Goal: Transaction & Acquisition: Purchase product/service

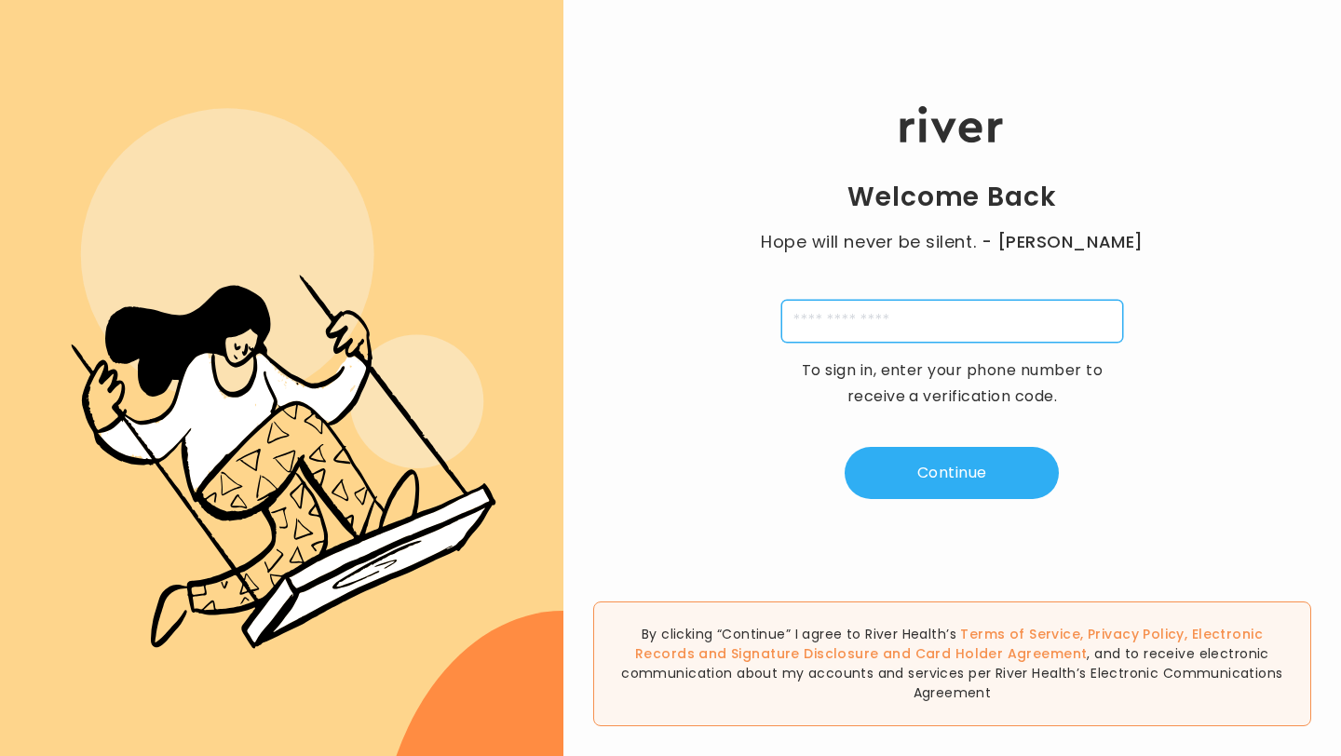
click at [924, 323] on input "tel" at bounding box center [952, 321] width 342 height 43
type input "**********"
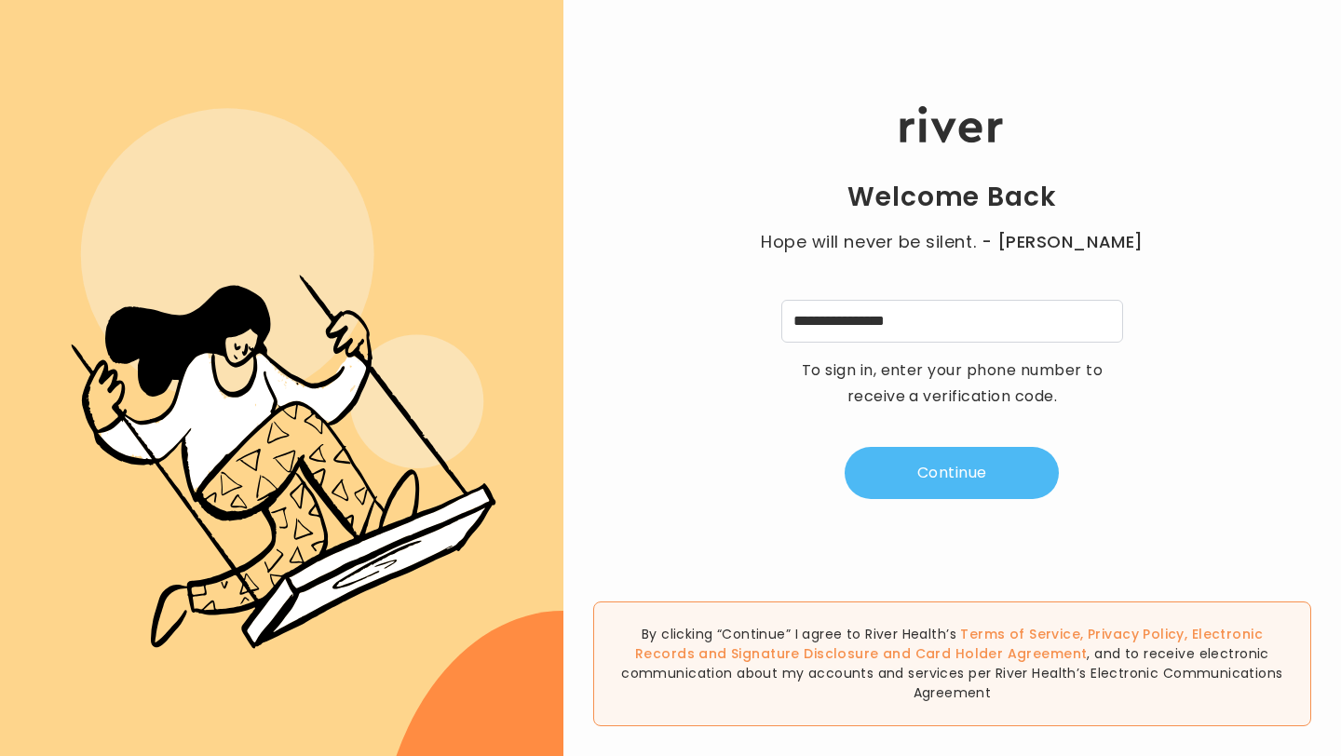
click at [892, 461] on button "Continue" at bounding box center [951, 473] width 214 height 52
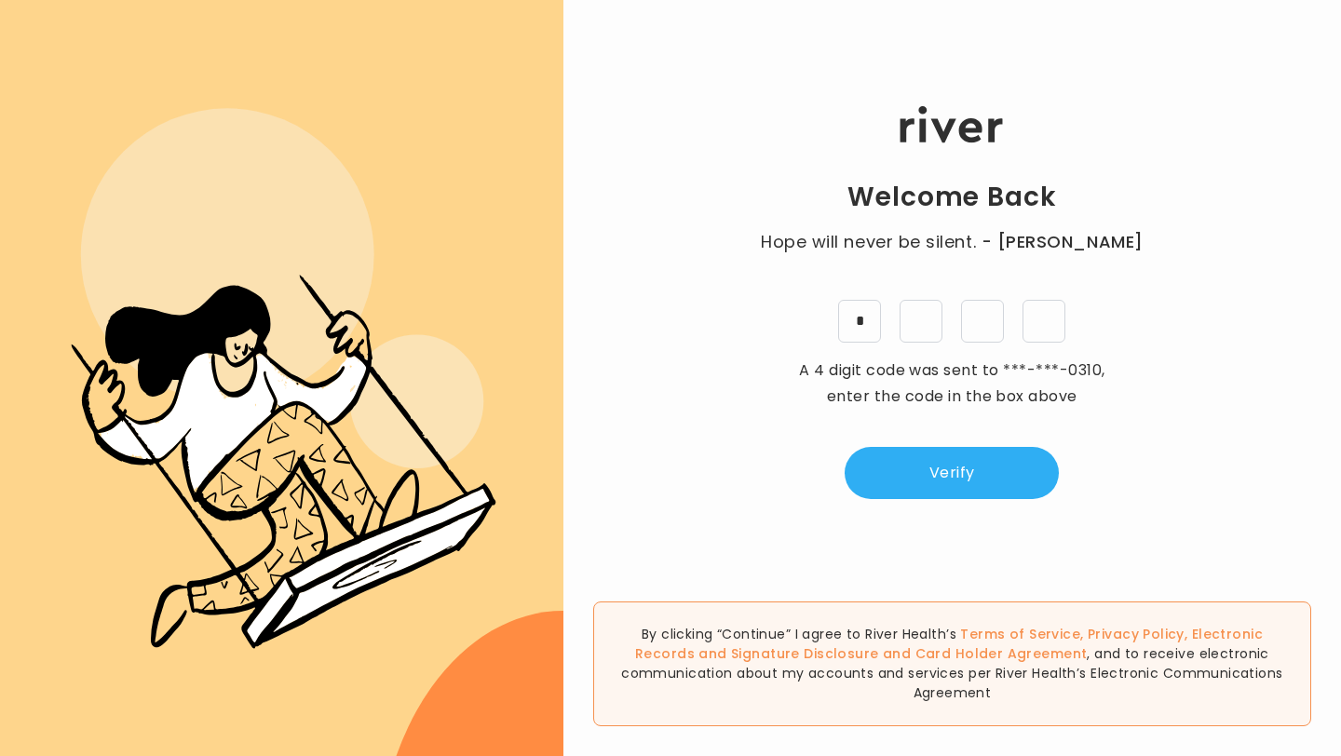
type input "*"
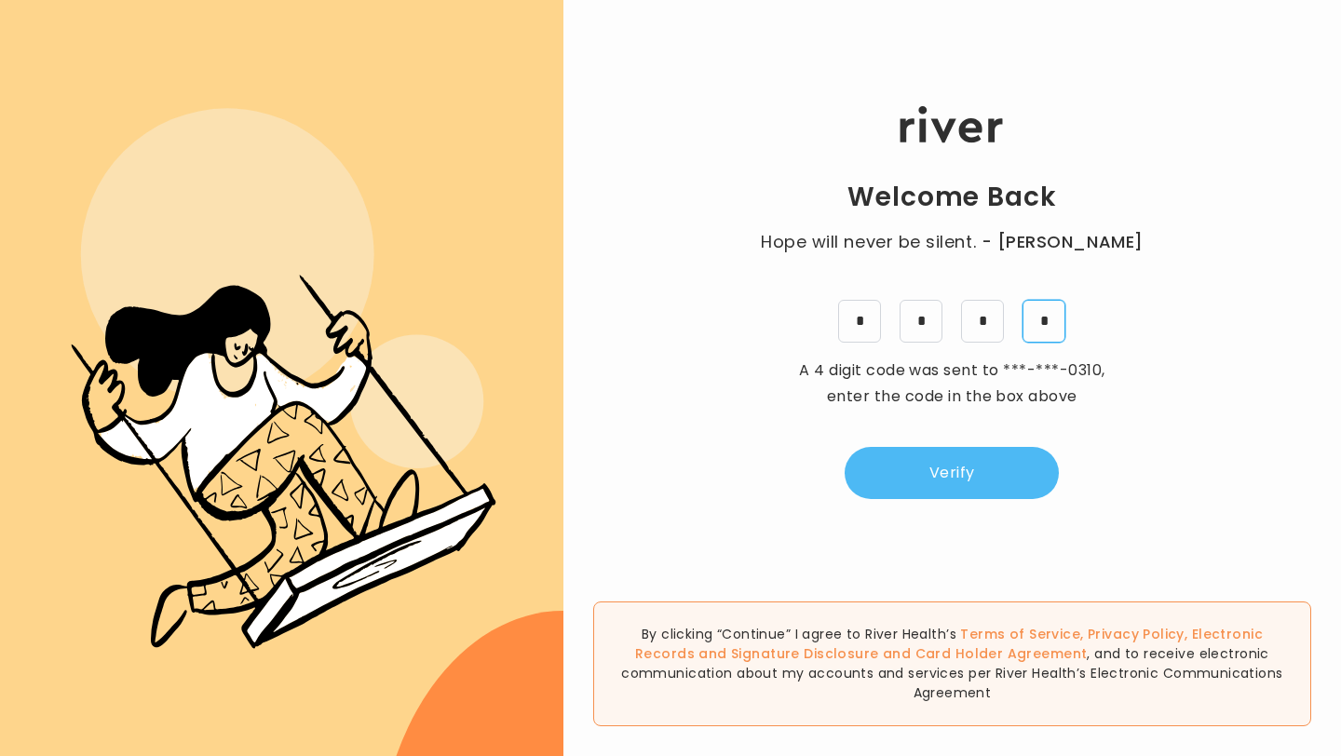
type input "*"
click at [1010, 472] on button "Verify" at bounding box center [951, 473] width 214 height 52
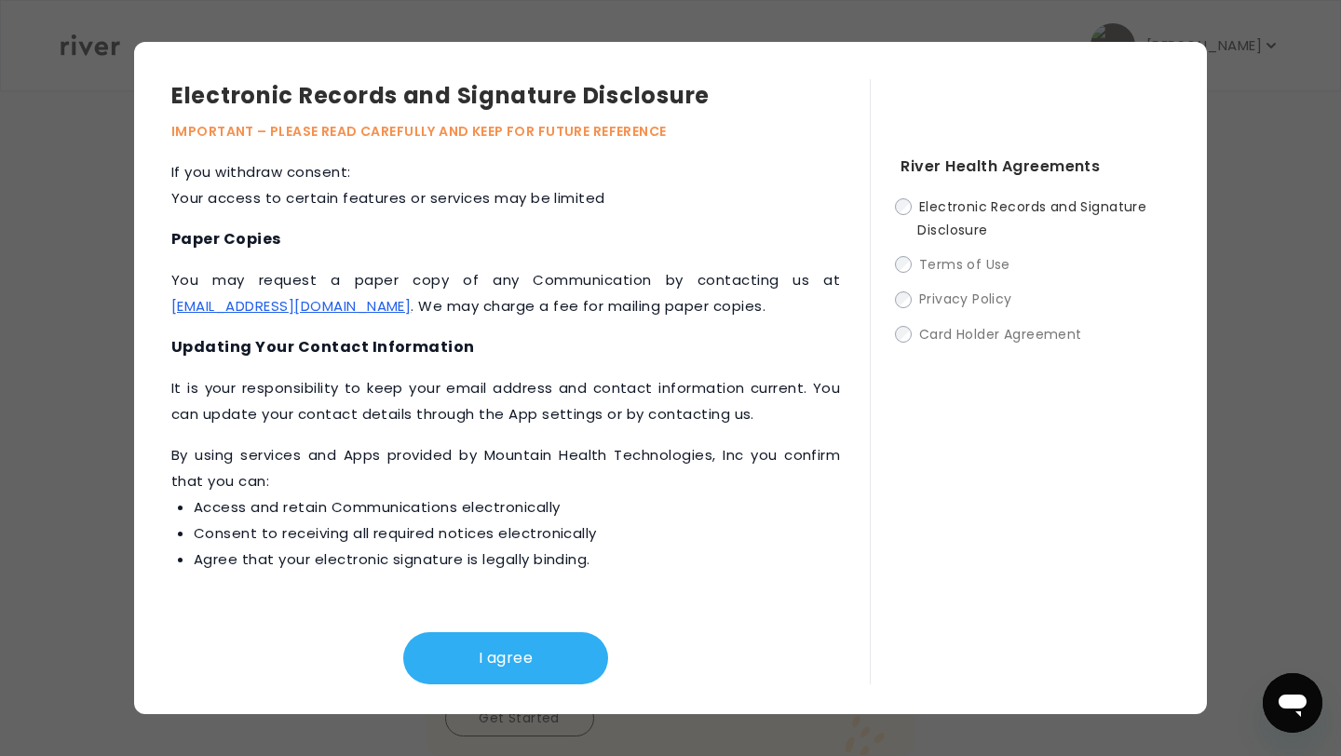
scroll to position [65, 0]
click at [546, 657] on button "I agree" at bounding box center [505, 658] width 205 height 52
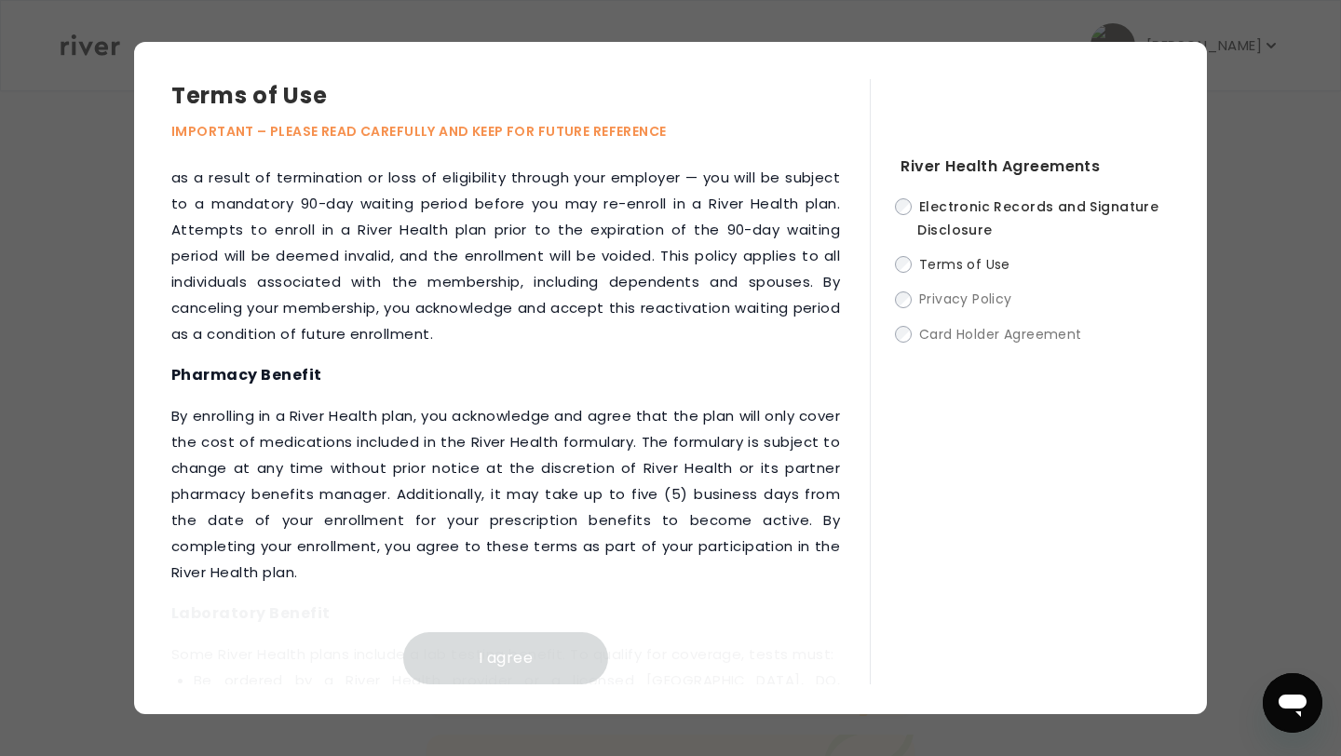
scroll to position [2527, 0]
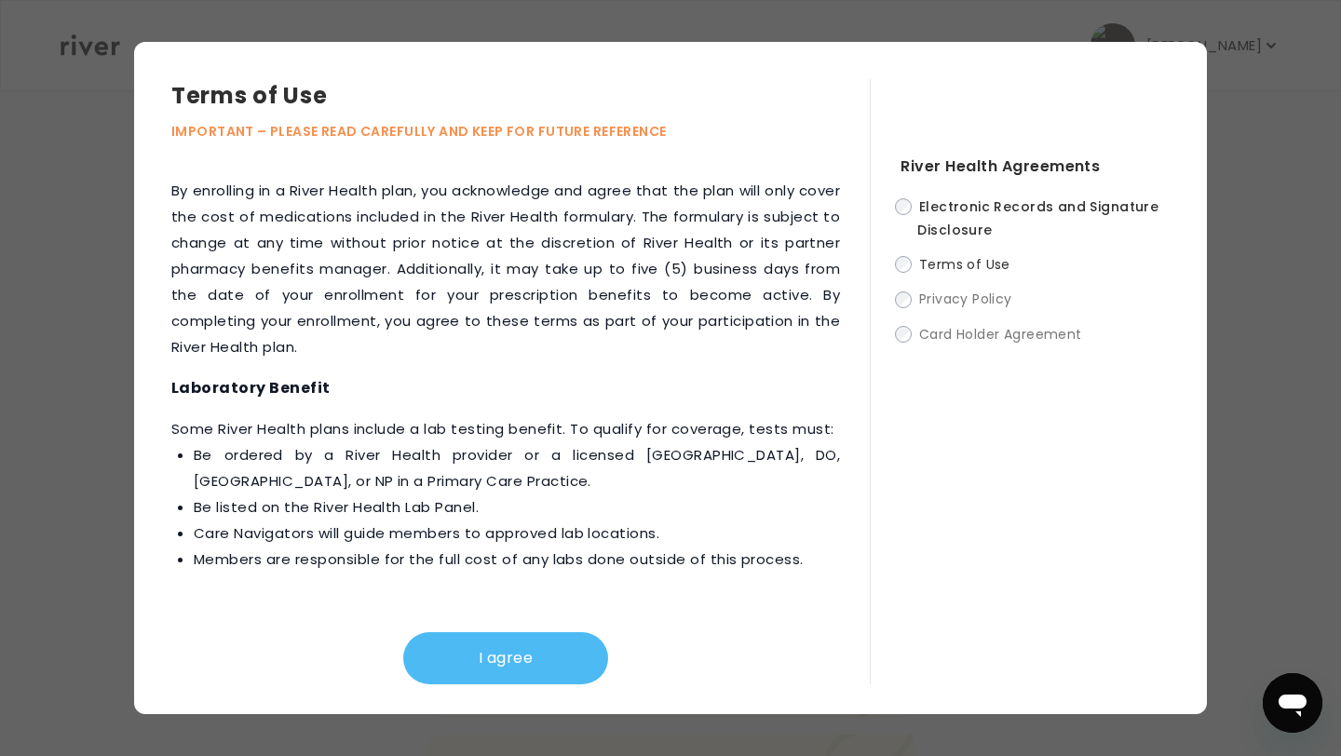
click at [538, 652] on button "I agree" at bounding box center [505, 658] width 205 height 52
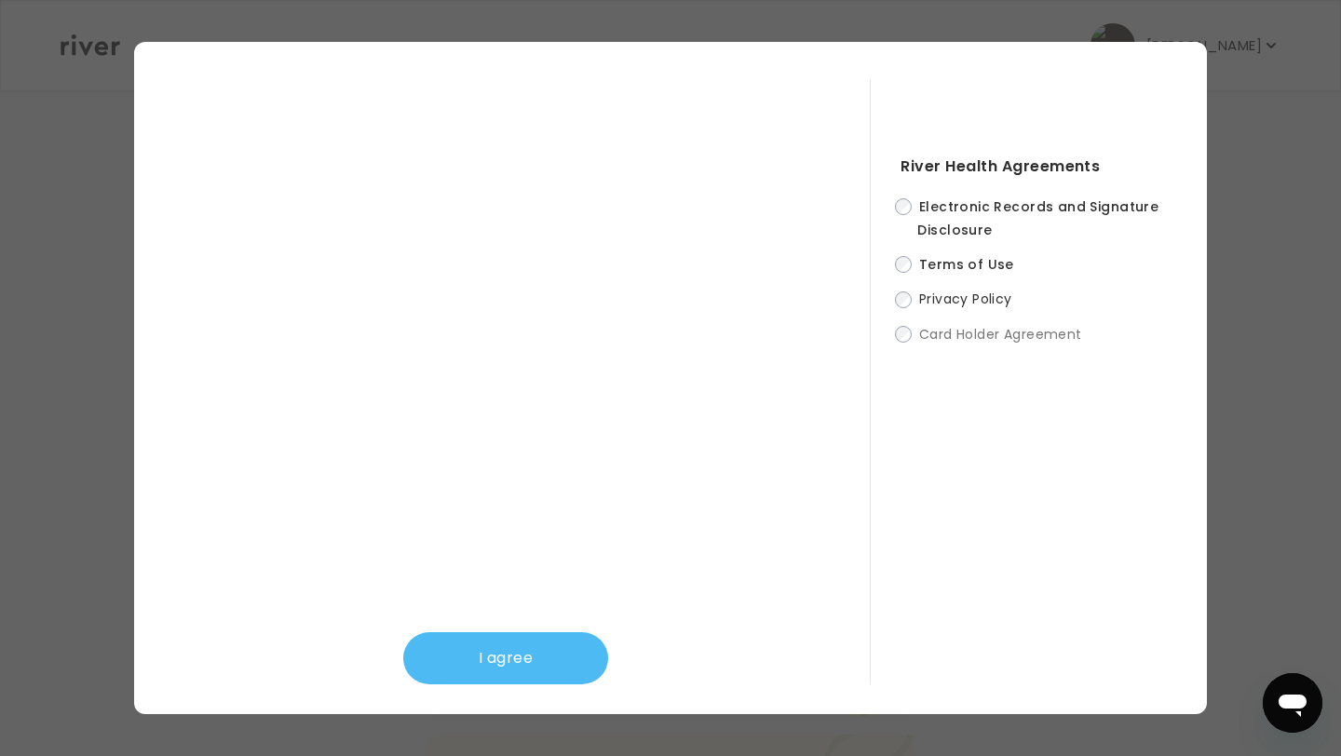
click at [534, 650] on button "I agree" at bounding box center [505, 658] width 205 height 52
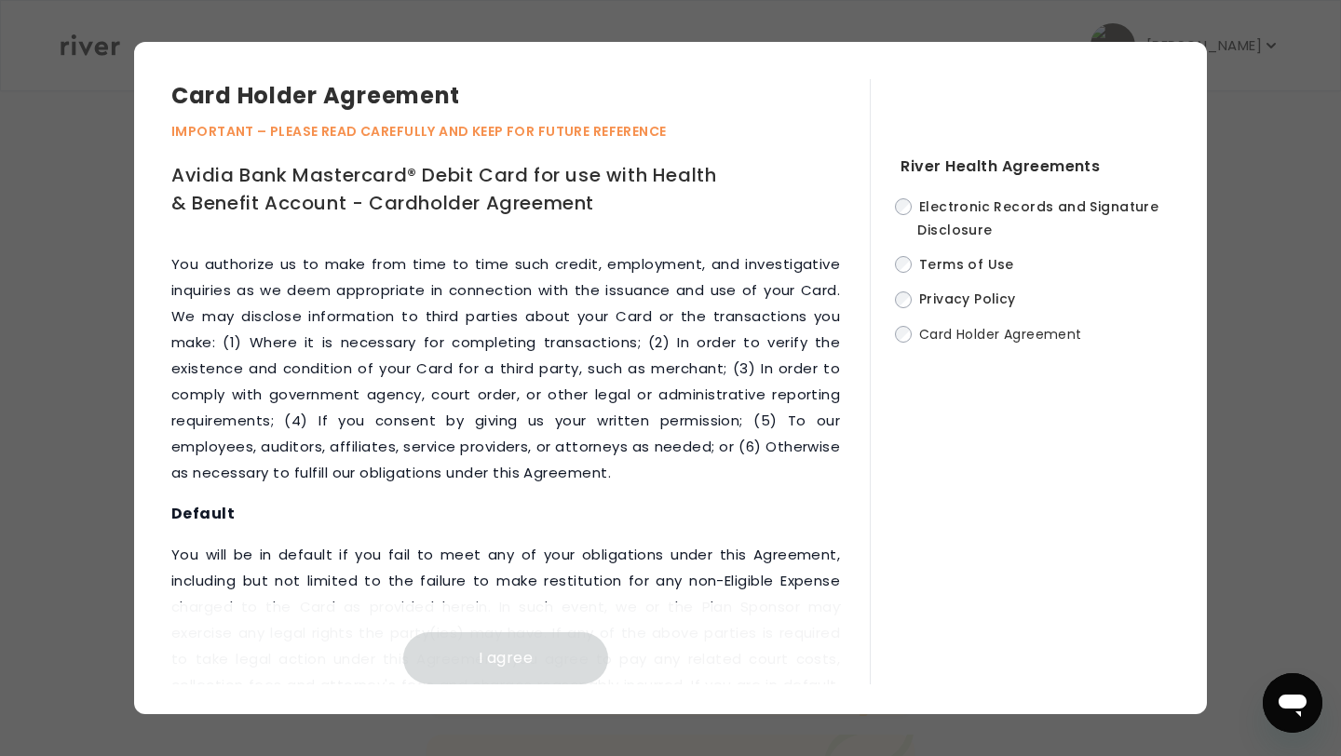
scroll to position [9684, 0]
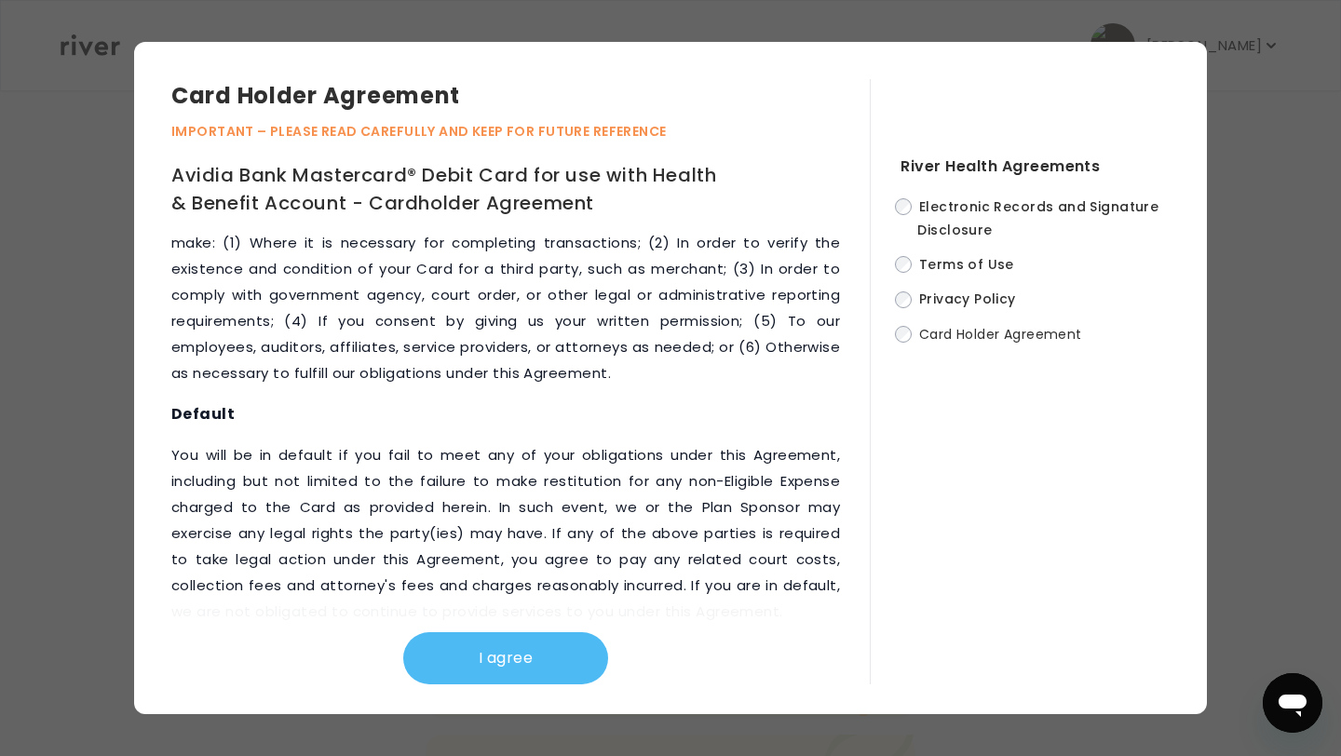
click at [505, 665] on button "I agree" at bounding box center [505, 658] width 205 height 52
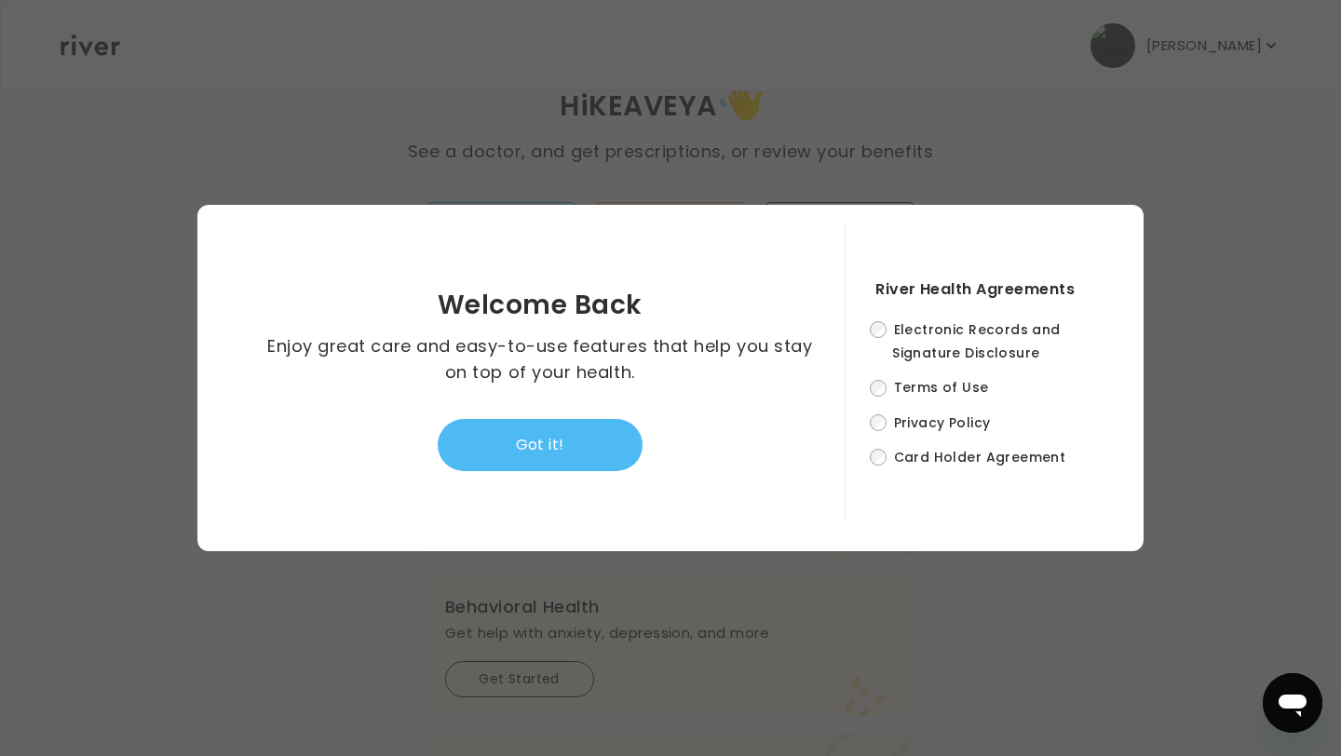
click at [551, 448] on button "Got it!" at bounding box center [540, 445] width 205 height 52
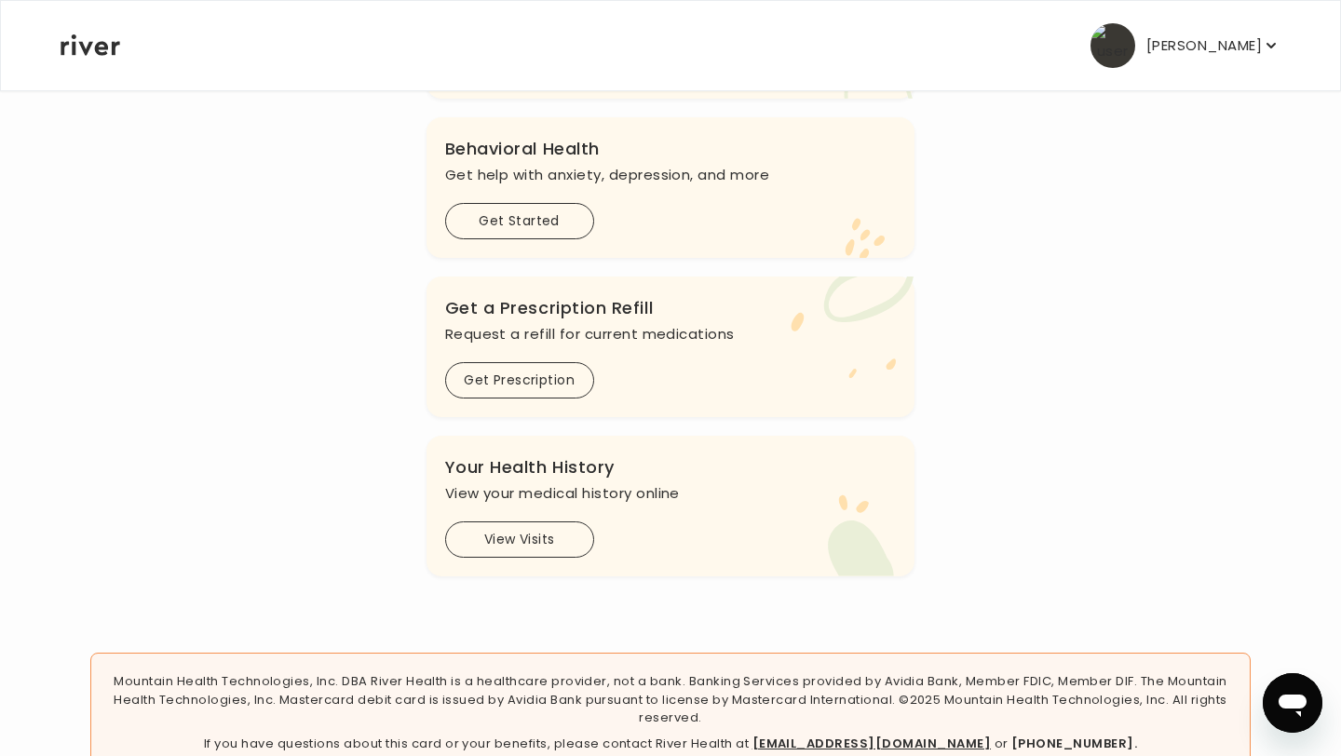
scroll to position [522, 0]
click at [544, 545] on button "View Visits" at bounding box center [519, 540] width 149 height 36
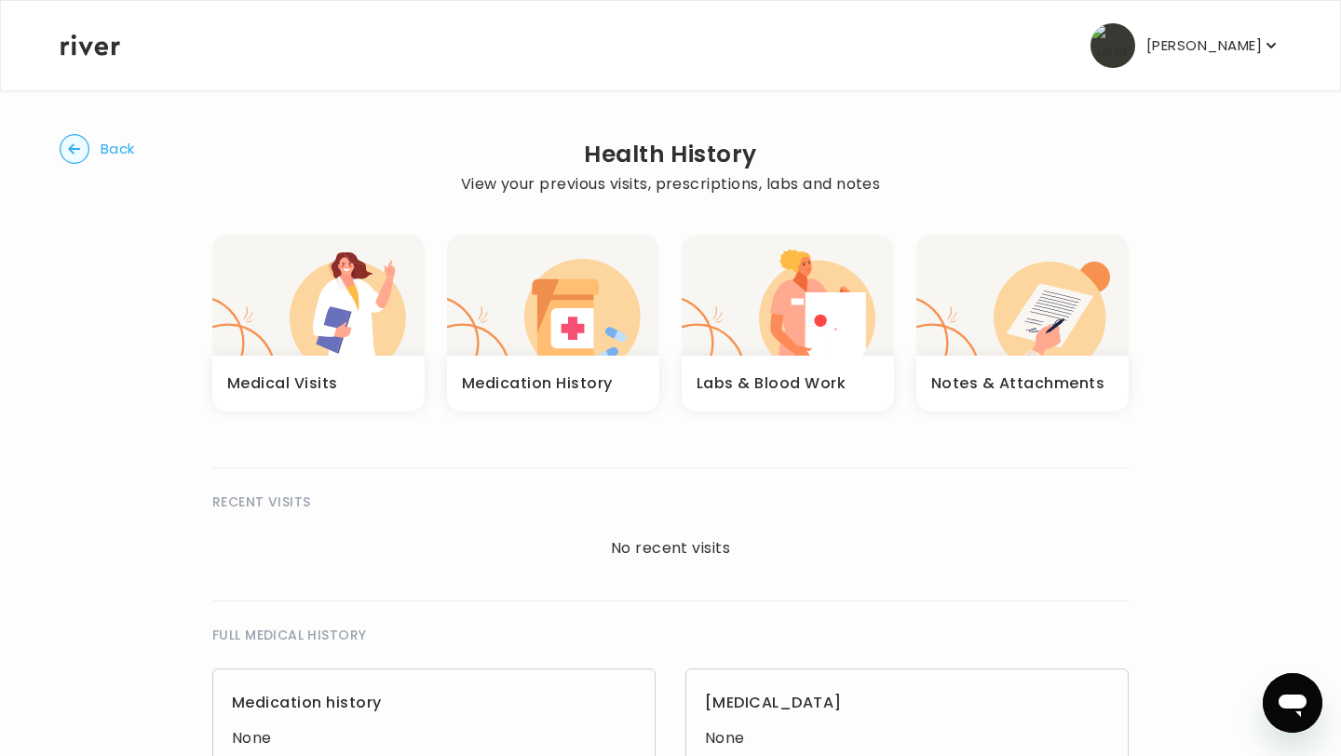
click at [80, 154] on circle "button" at bounding box center [75, 149] width 29 height 29
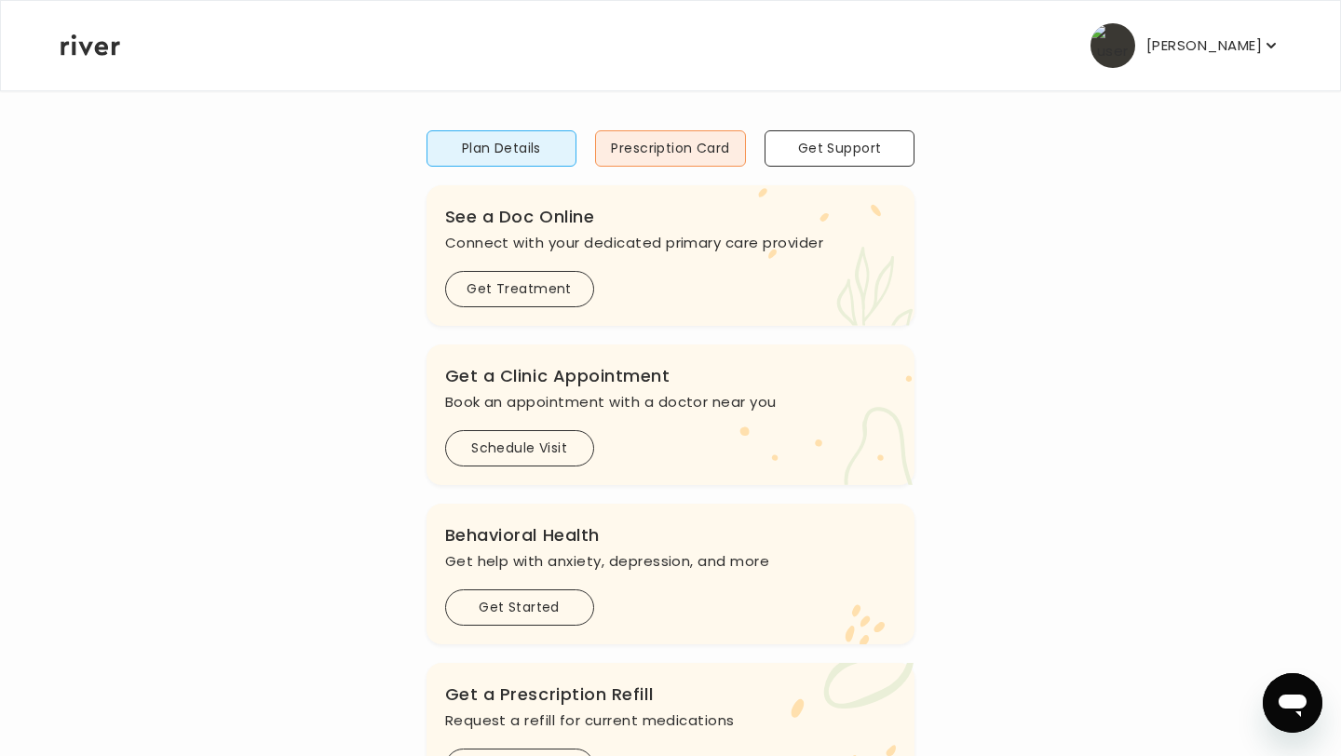
scroll to position [131, 0]
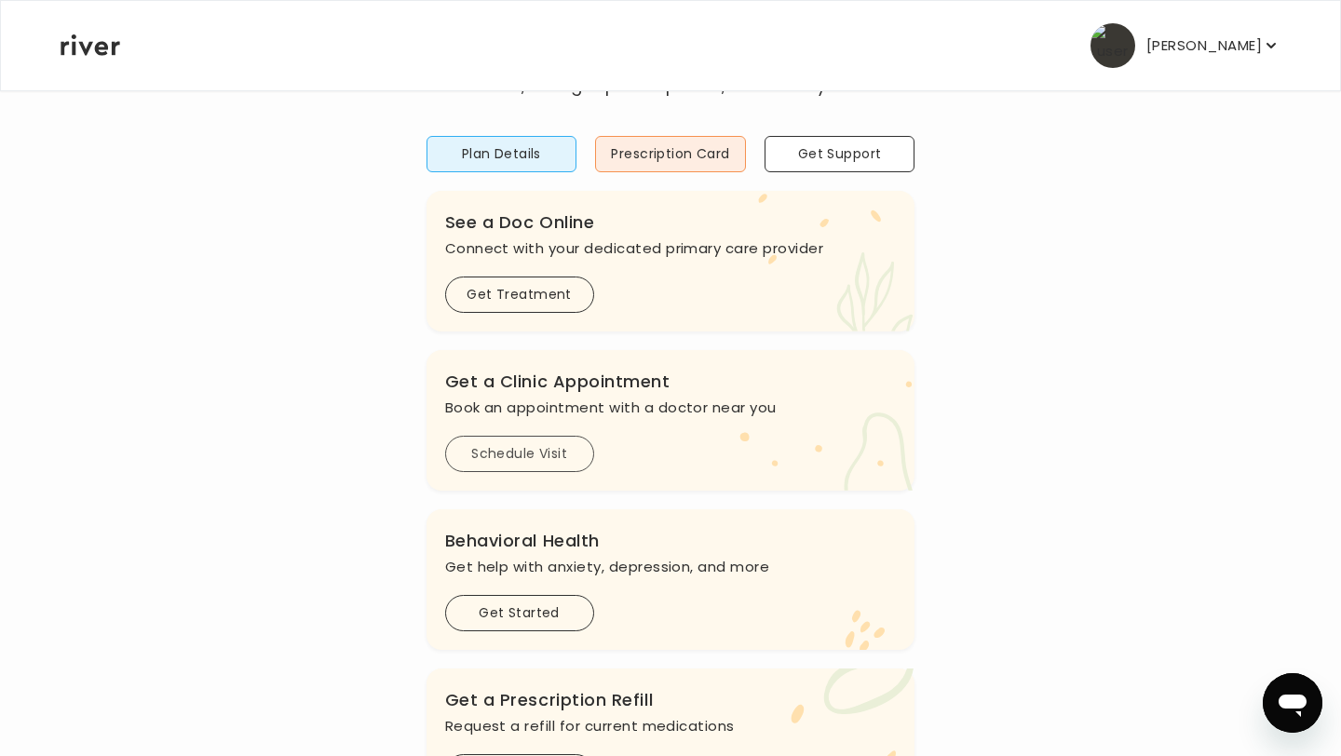
click at [527, 439] on button "Schedule Visit" at bounding box center [519, 454] width 149 height 36
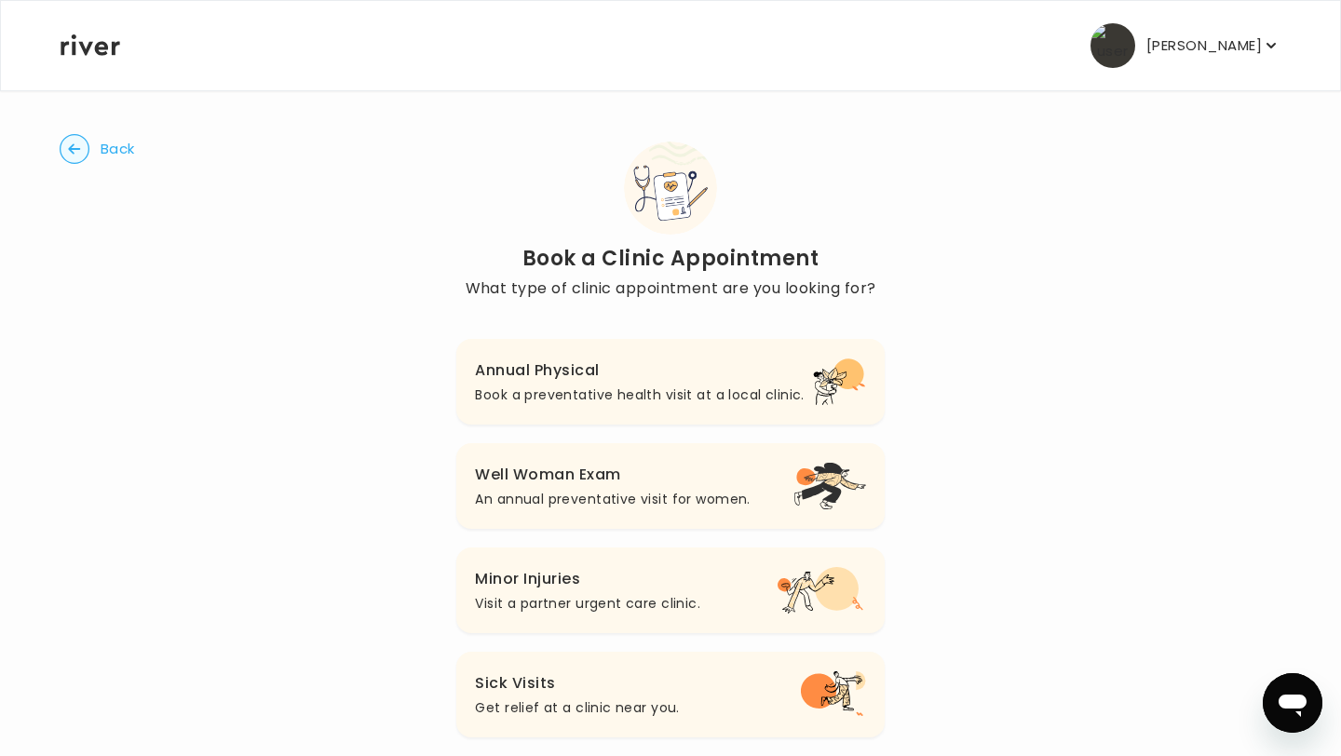
click at [76, 147] on circle "button" at bounding box center [75, 149] width 29 height 29
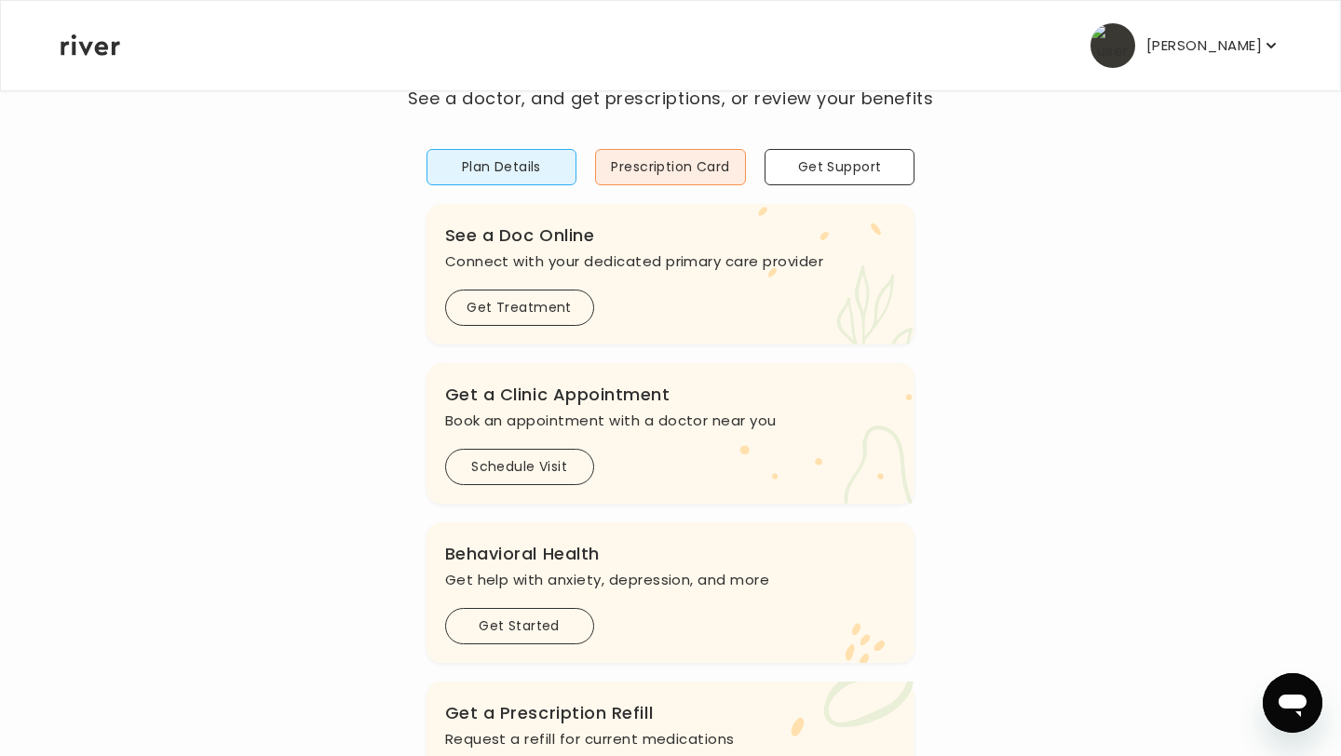
scroll to position [131, 0]
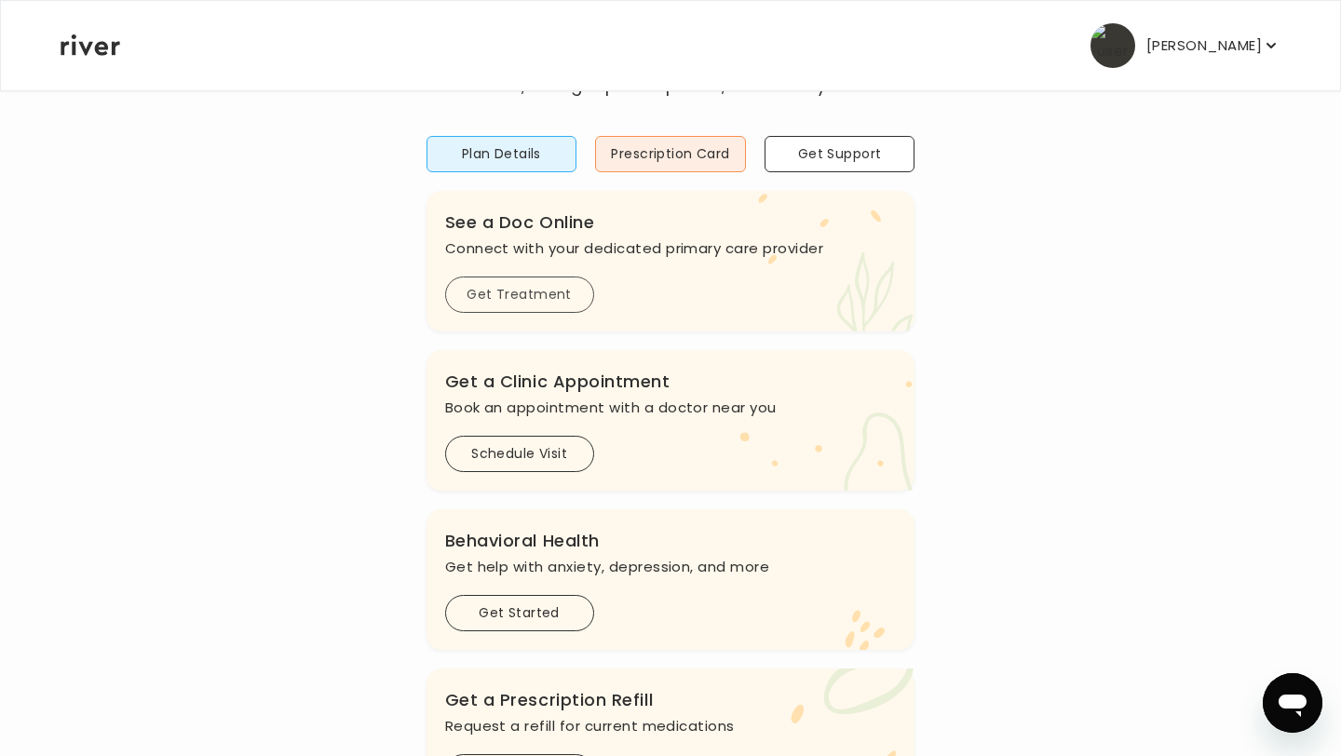
click at [479, 280] on button "Get Treatment" at bounding box center [519, 294] width 149 height 36
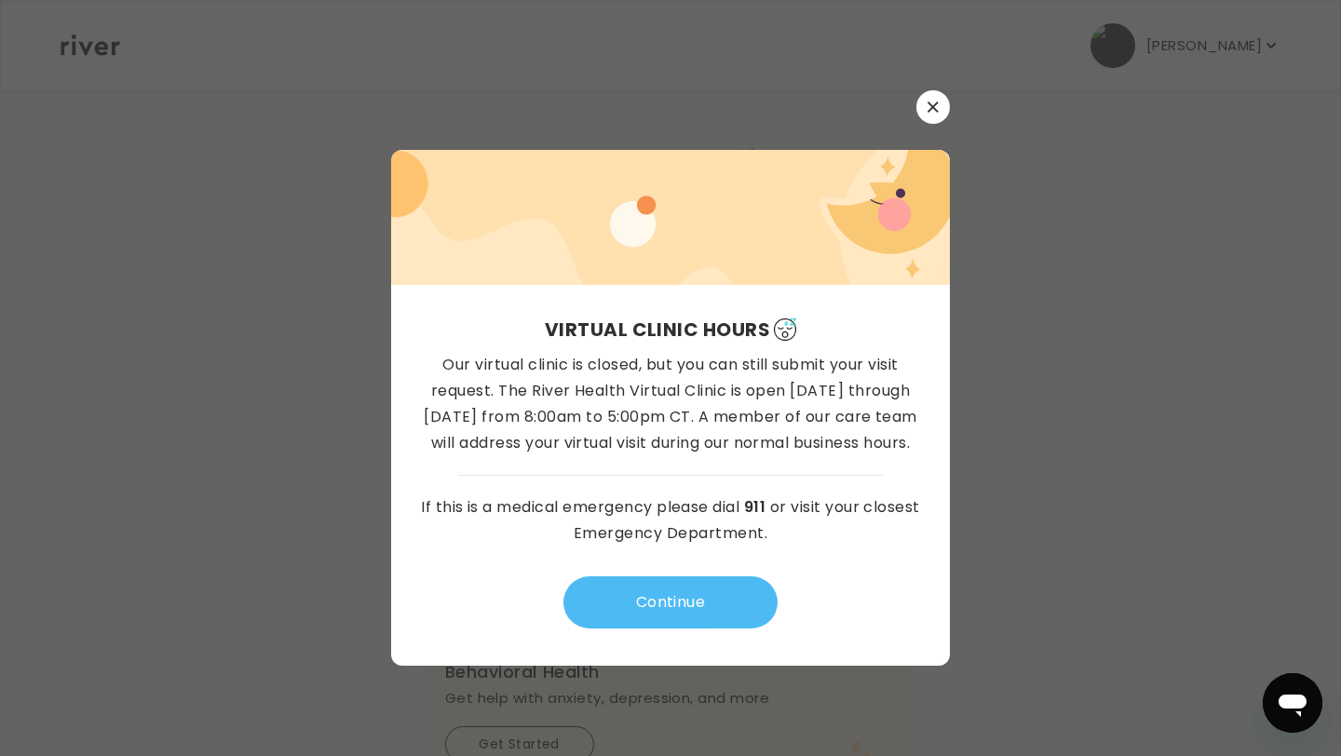
click at [698, 607] on button "Continue" at bounding box center [670, 602] width 214 height 52
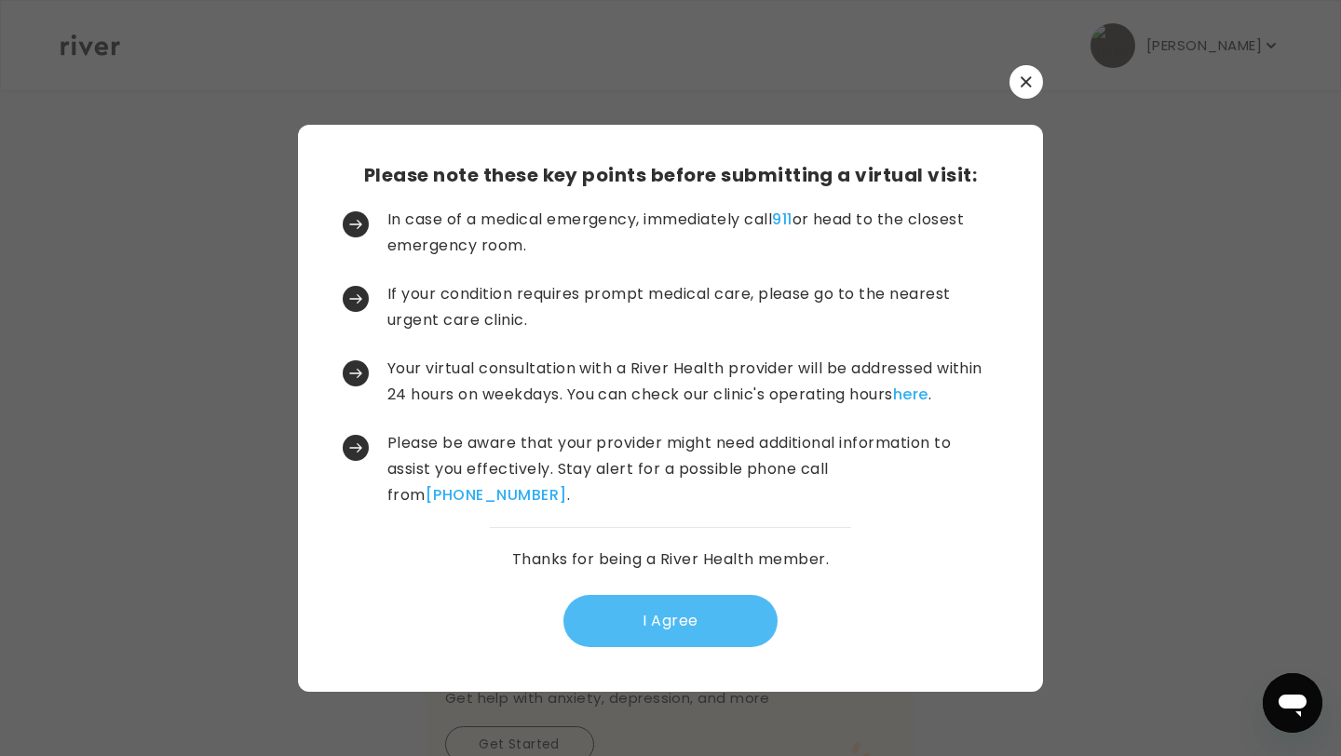
click at [726, 609] on button "I Agree" at bounding box center [670, 621] width 214 height 52
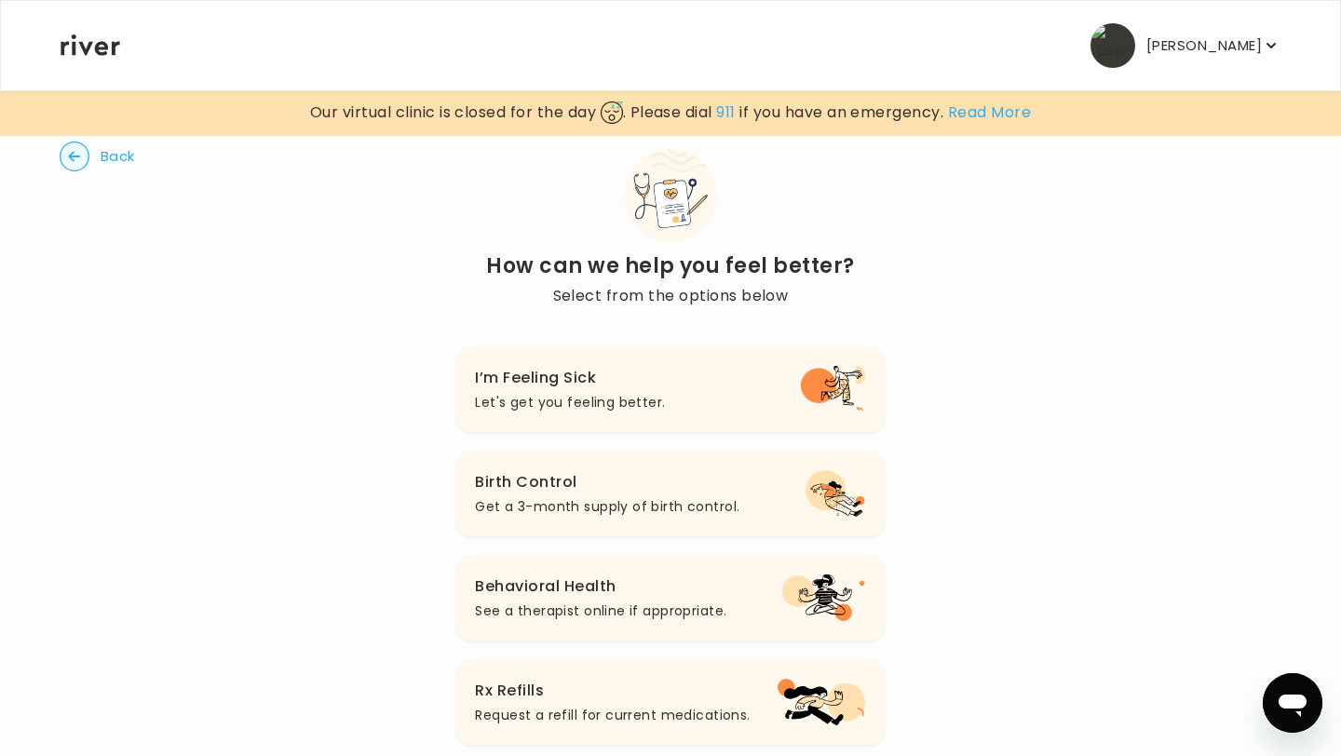
click at [739, 498] on button "Birth Control Get a 3-month supply of birth control." at bounding box center [669, 494] width 427 height 86
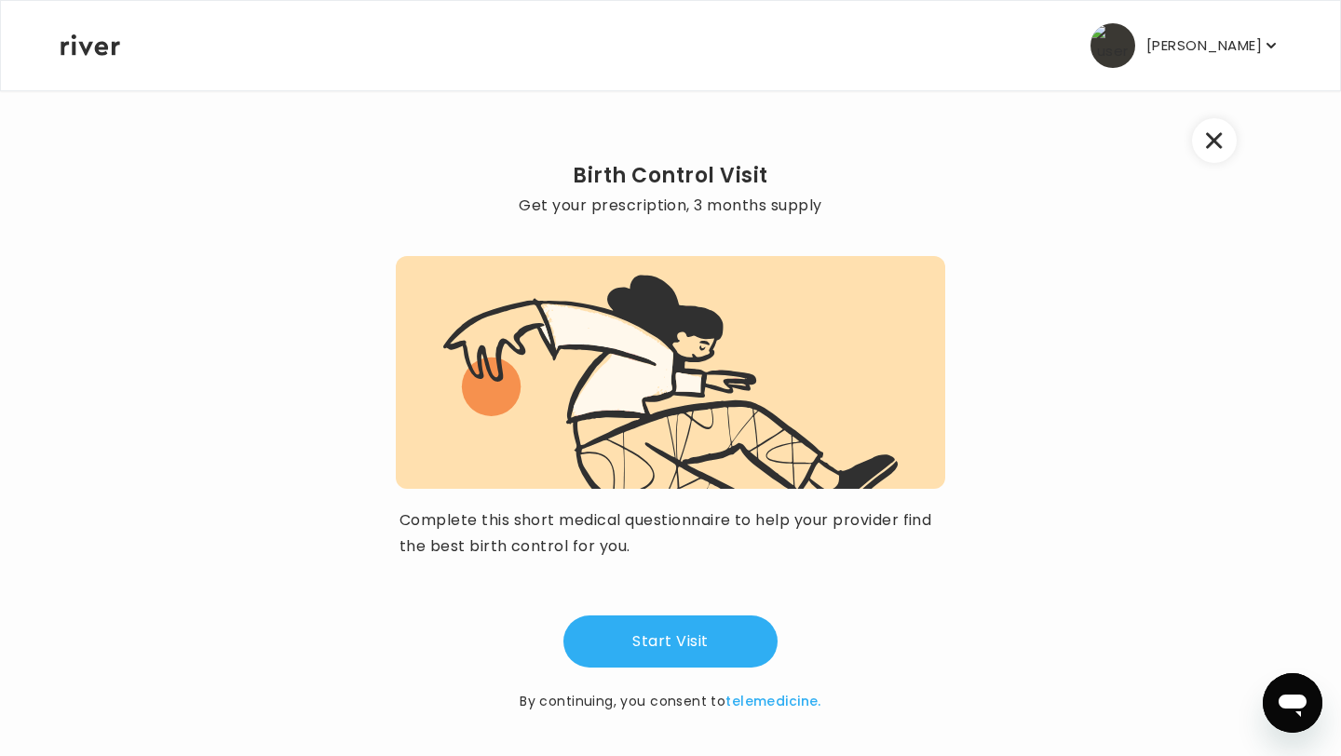
scroll to position [32, 0]
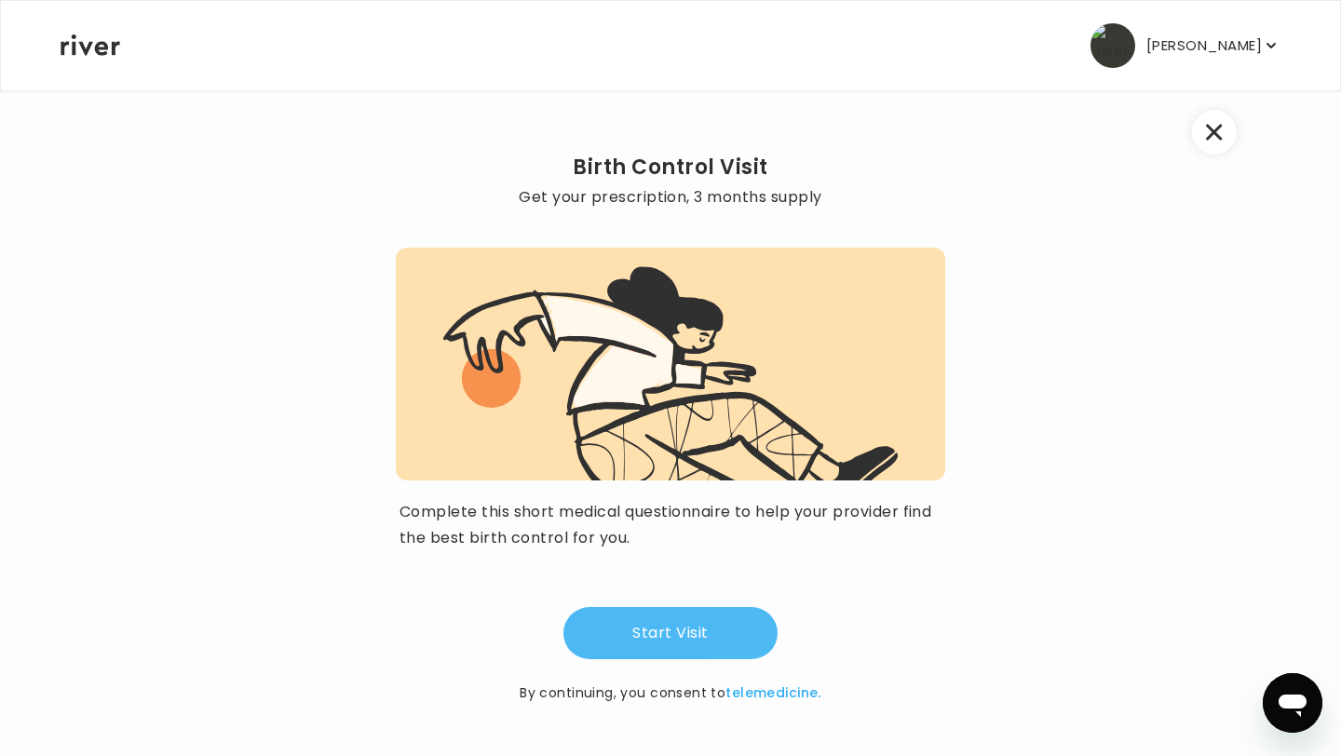
click at [694, 621] on button "Start Visit" at bounding box center [670, 633] width 214 height 52
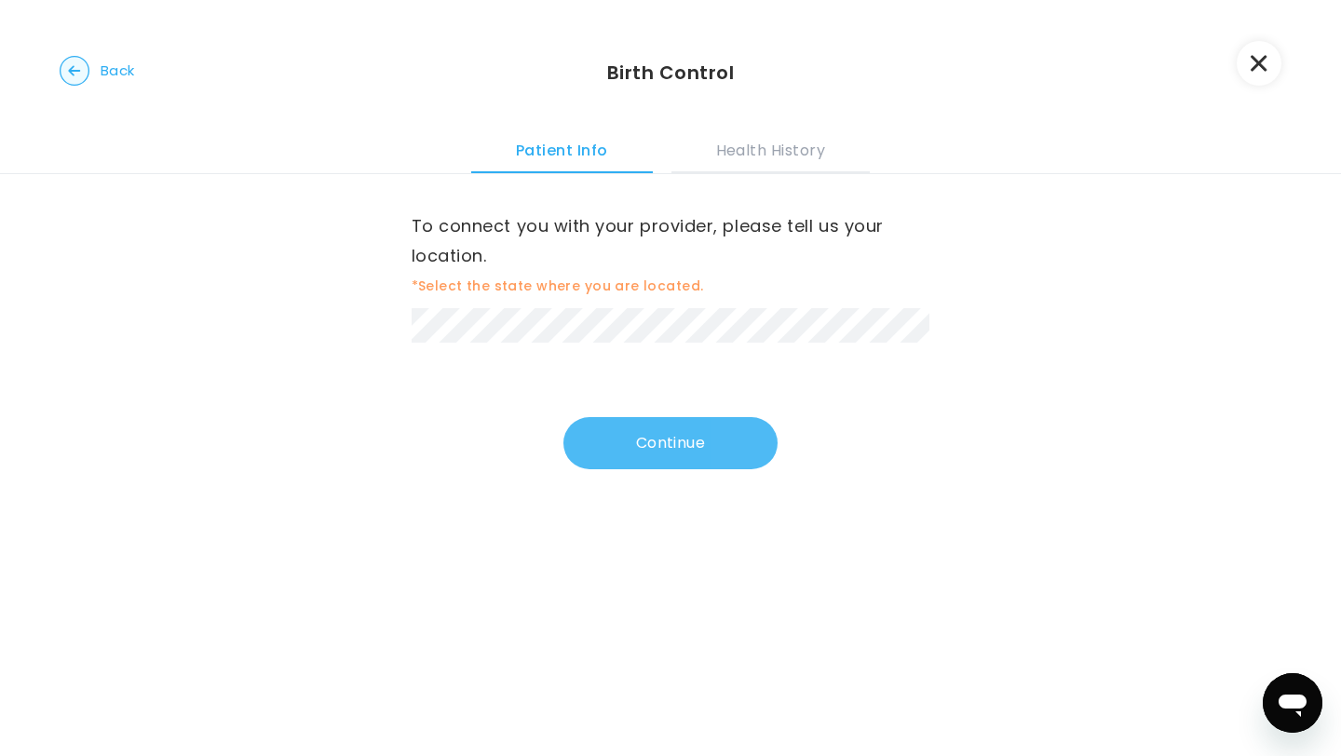
click at [705, 453] on button "Continue" at bounding box center [670, 443] width 214 height 52
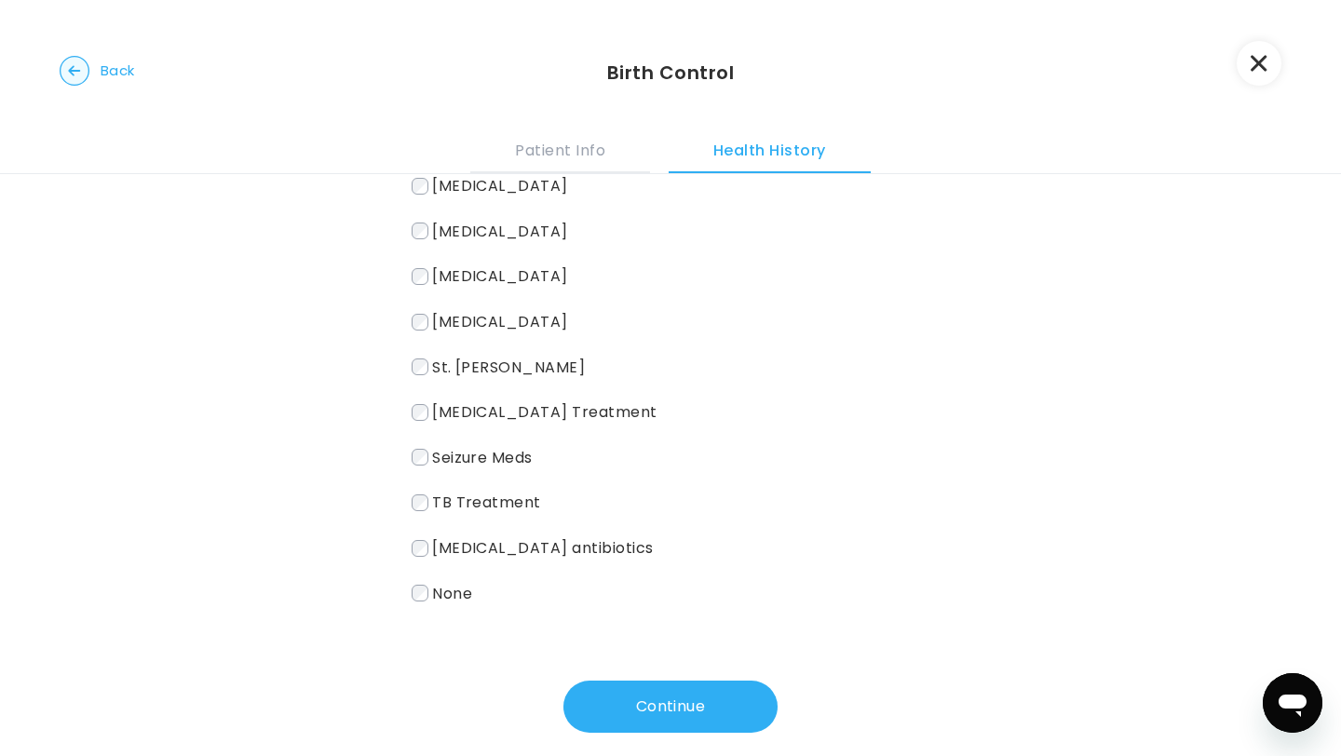
scroll to position [240, 0]
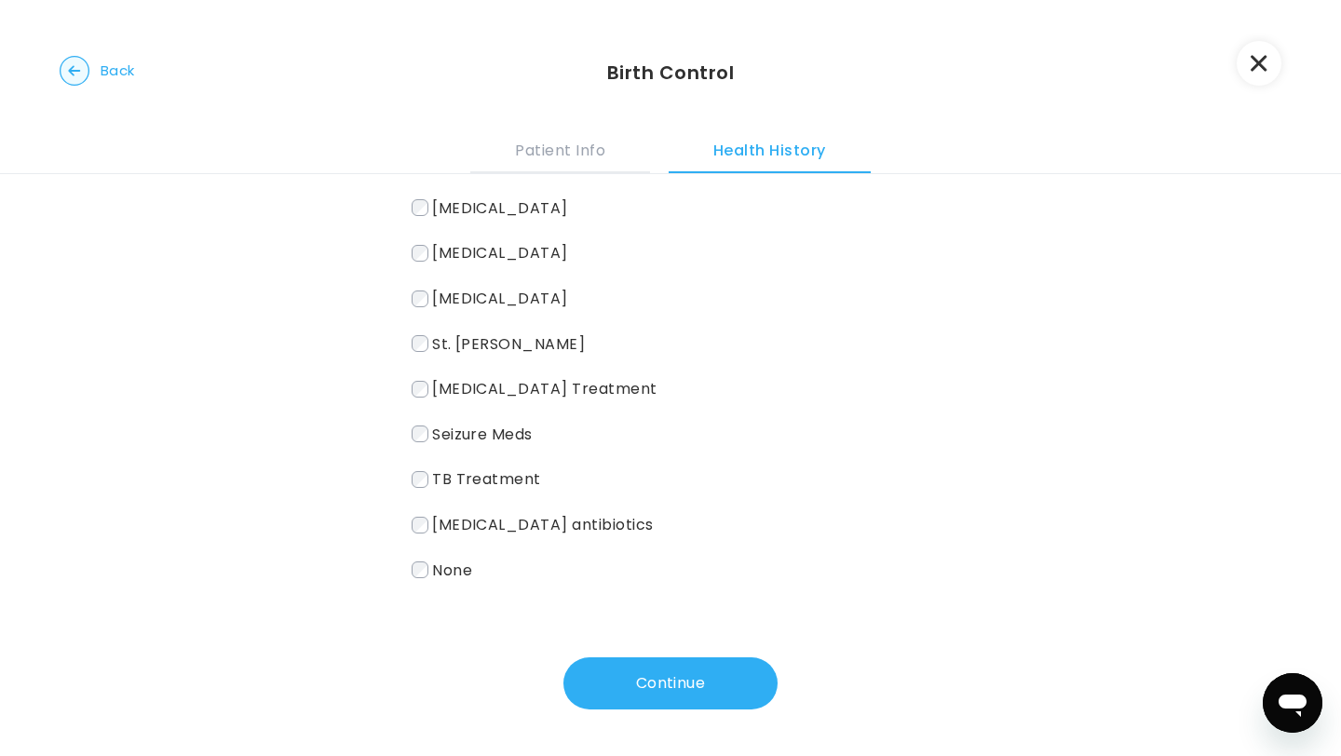
click at [457, 571] on span "None" at bounding box center [452, 569] width 40 height 21
click at [644, 660] on button "Continue" at bounding box center [670, 683] width 214 height 52
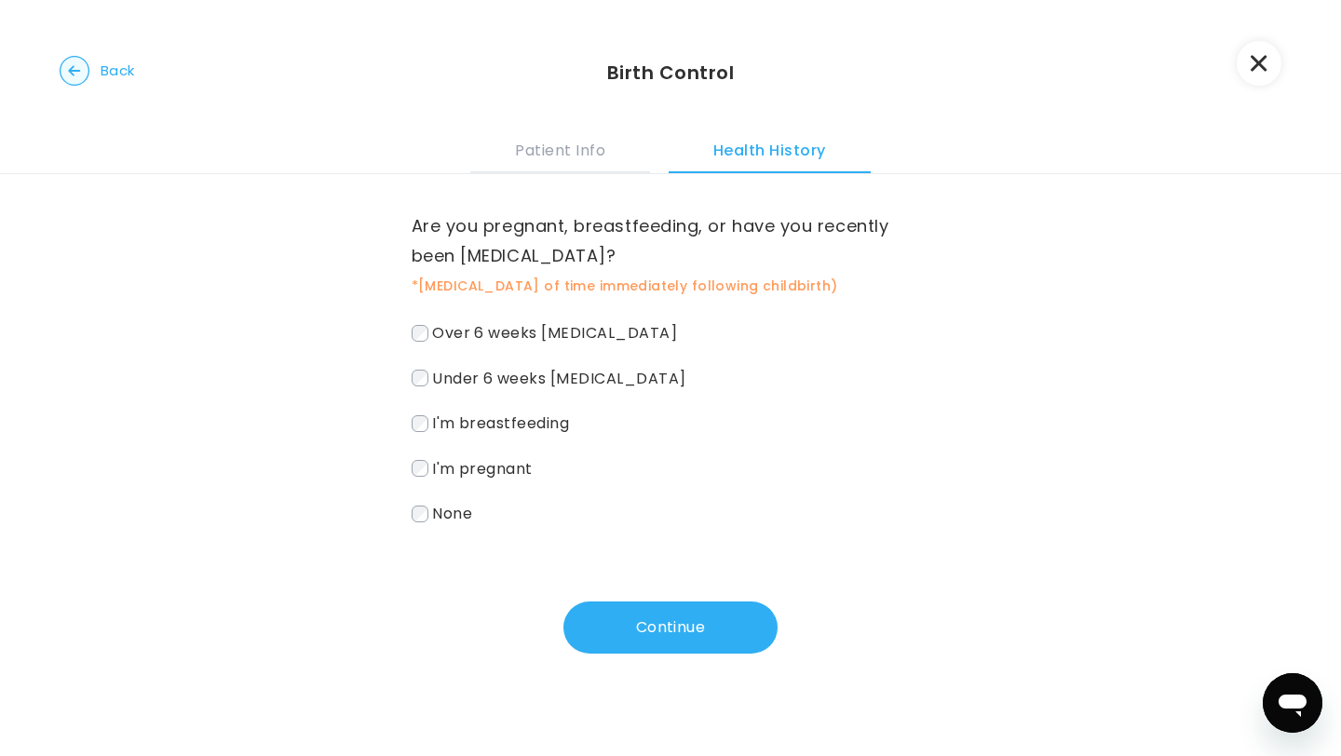
click at [460, 515] on span "None" at bounding box center [452, 513] width 40 height 21
click at [632, 628] on button "Continue" at bounding box center [670, 627] width 214 height 52
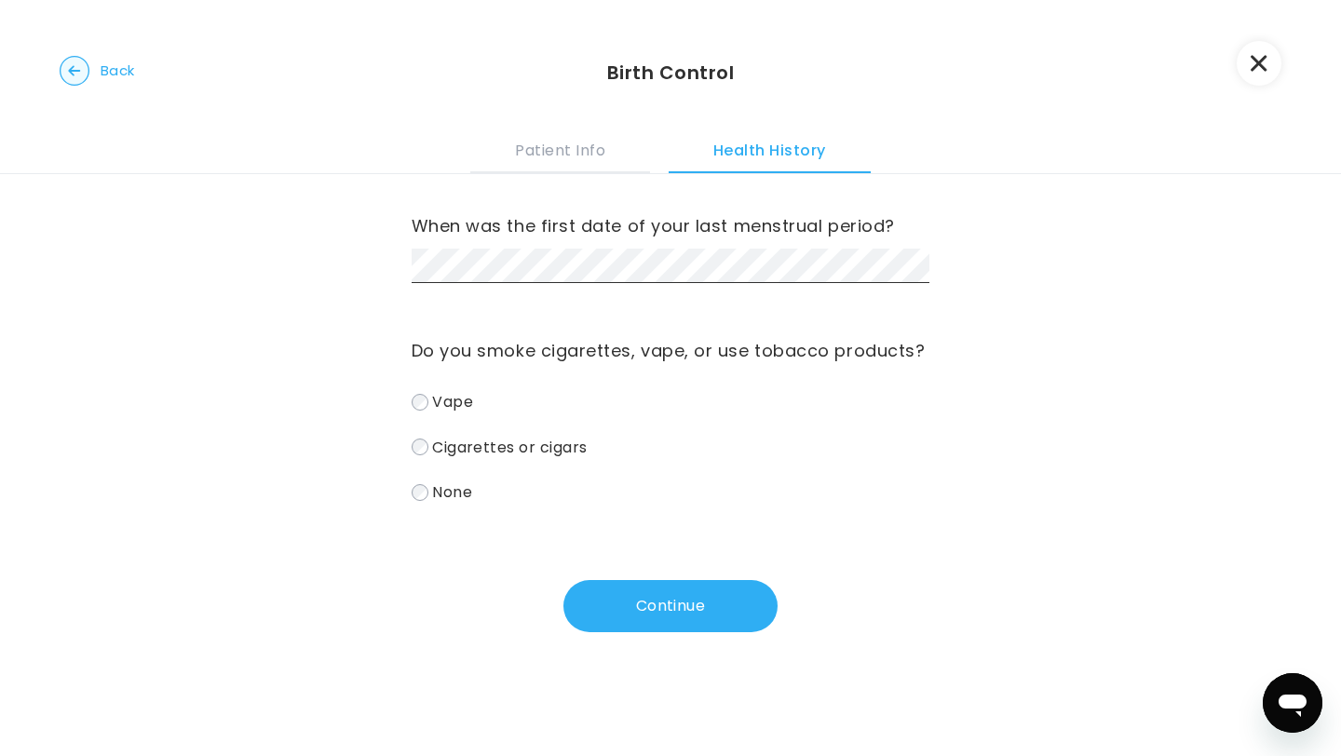
click at [484, 502] on label "None" at bounding box center [670, 492] width 519 height 27
click at [663, 613] on button "Continue" at bounding box center [670, 606] width 214 height 52
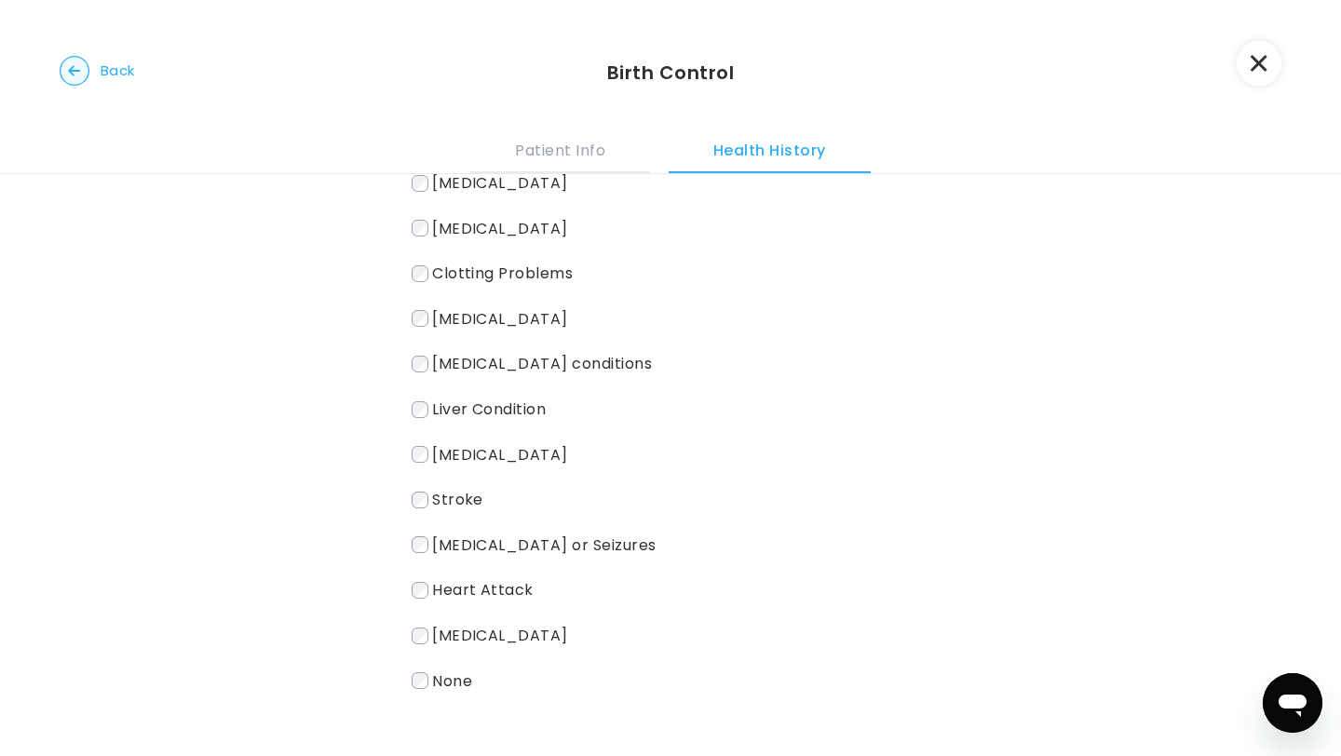
scroll to position [188, 0]
click at [458, 668] on span "None" at bounding box center [452, 678] width 40 height 21
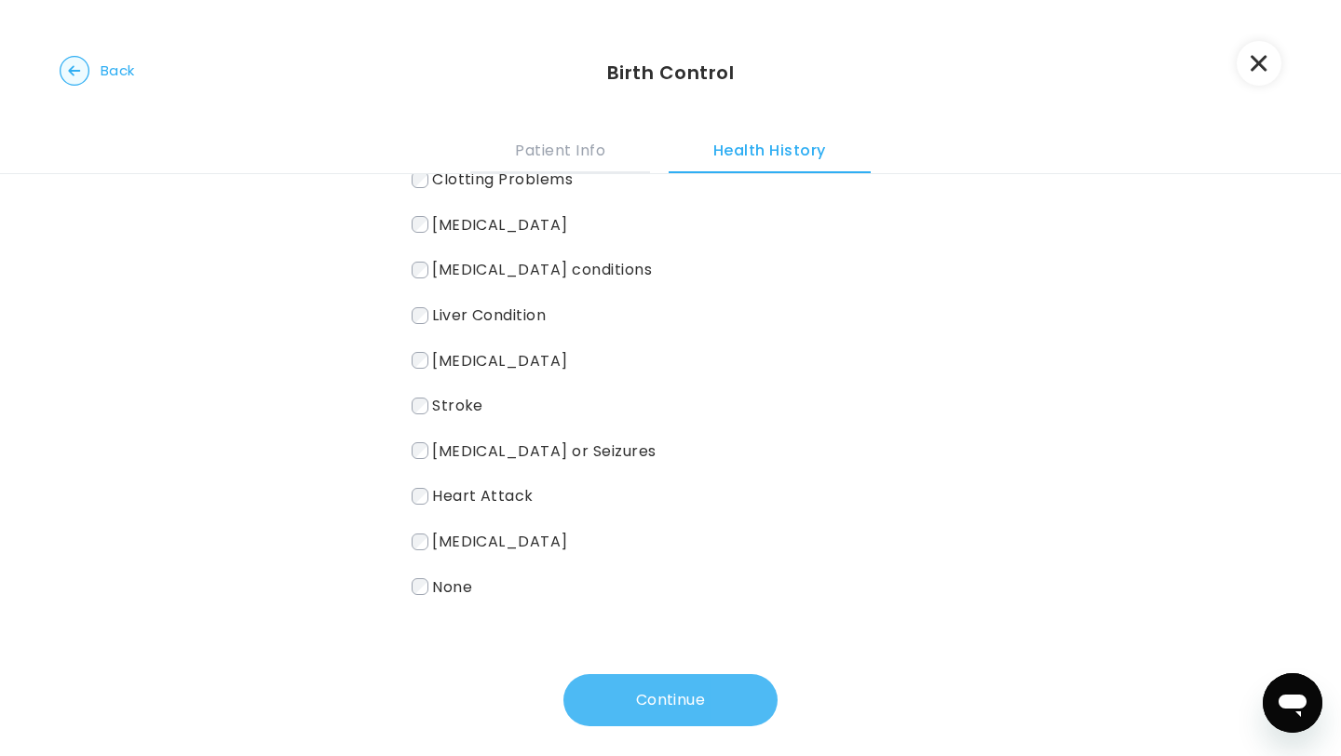
click at [652, 698] on button "Continue" at bounding box center [670, 700] width 214 height 52
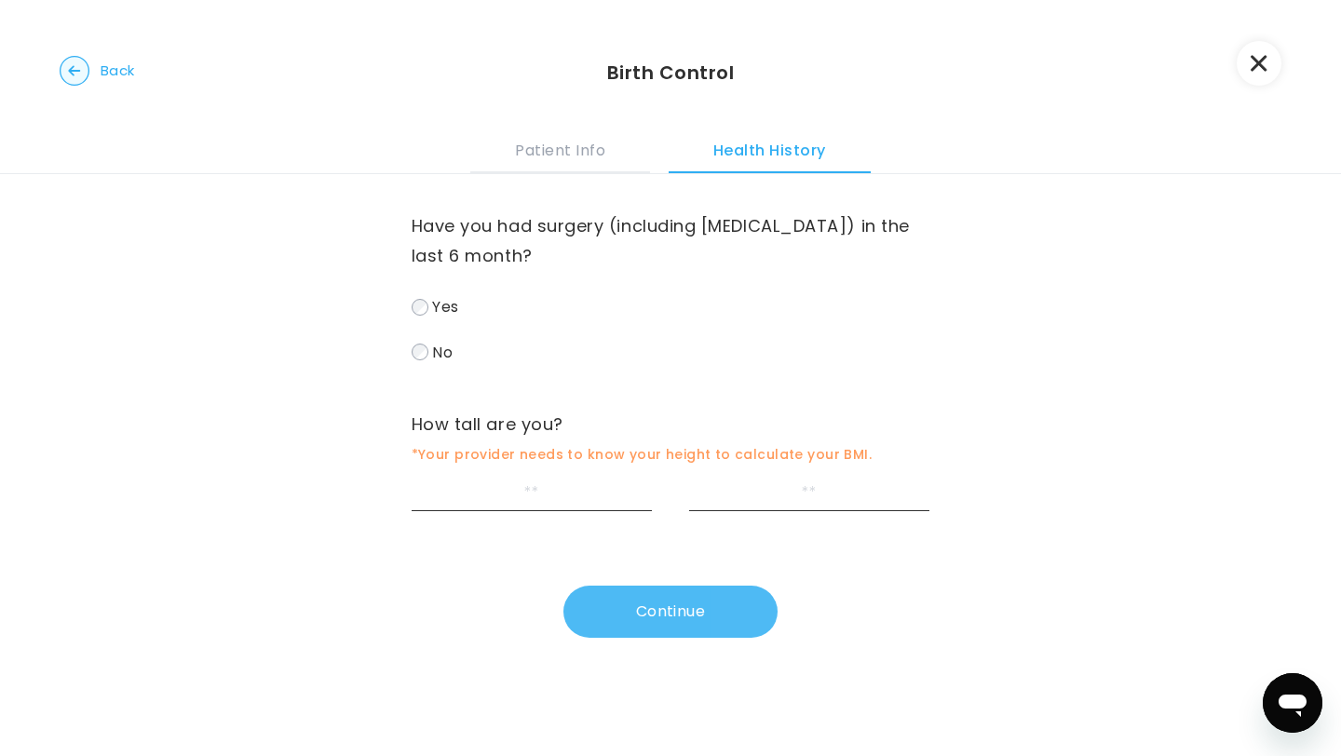
scroll to position [0, 0]
click at [433, 349] on span "No" at bounding box center [442, 351] width 20 height 21
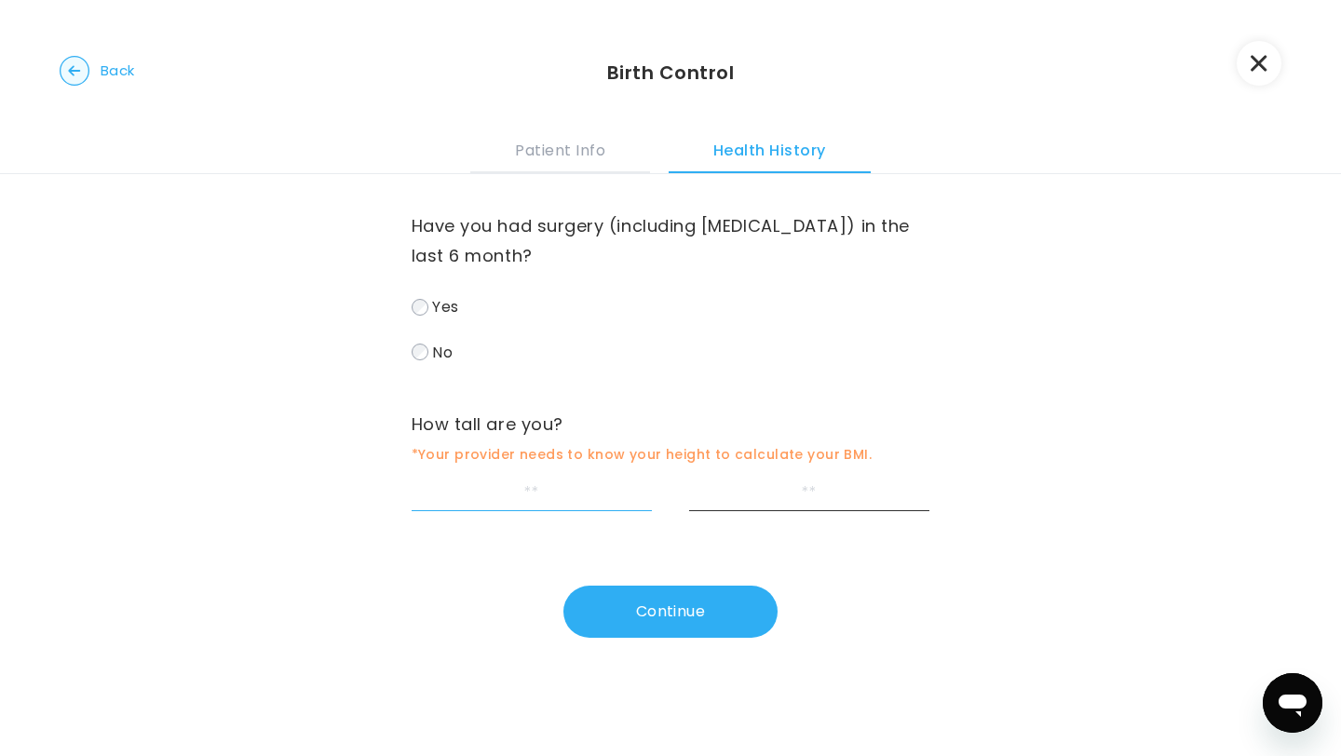
click at [491, 490] on input "feet" at bounding box center [531, 494] width 240 height 34
type input "*"
click at [731, 503] on input "inches" at bounding box center [809, 494] width 240 height 34
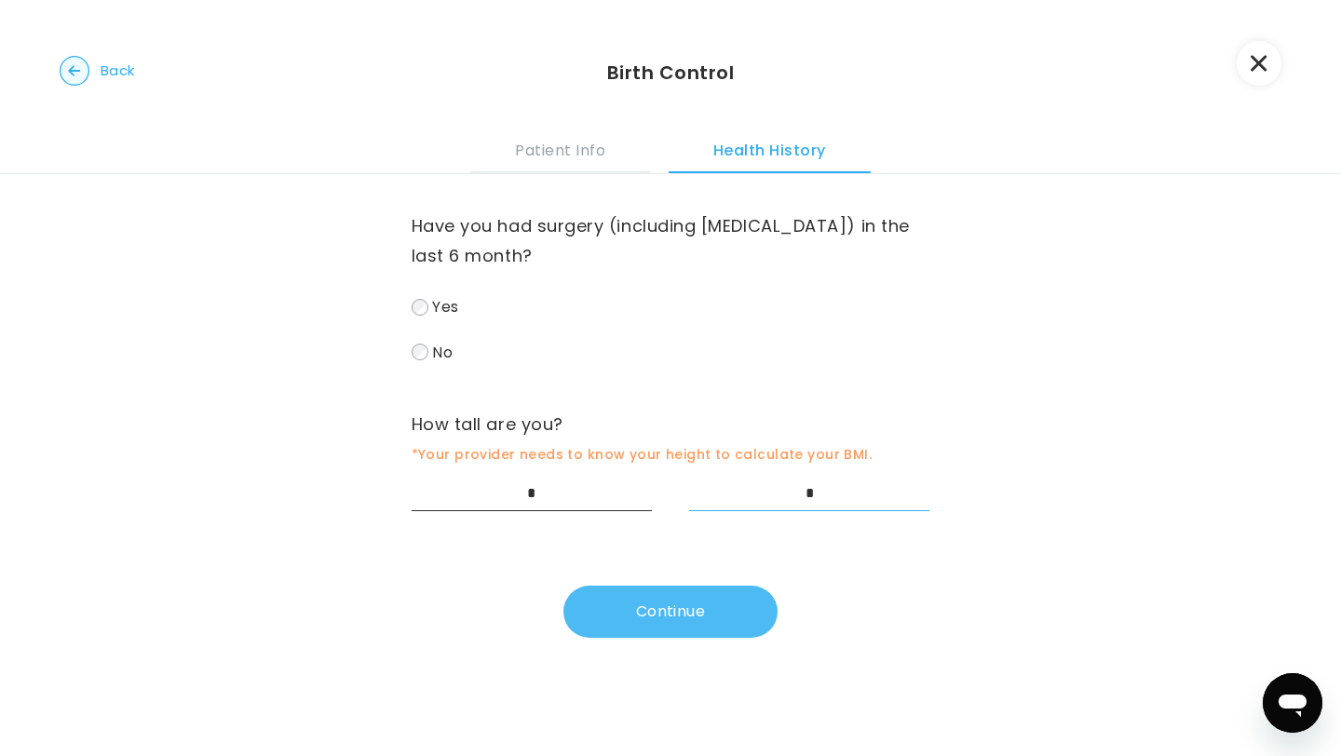
type input "*"
click at [730, 621] on button "Continue" at bounding box center [670, 612] width 214 height 52
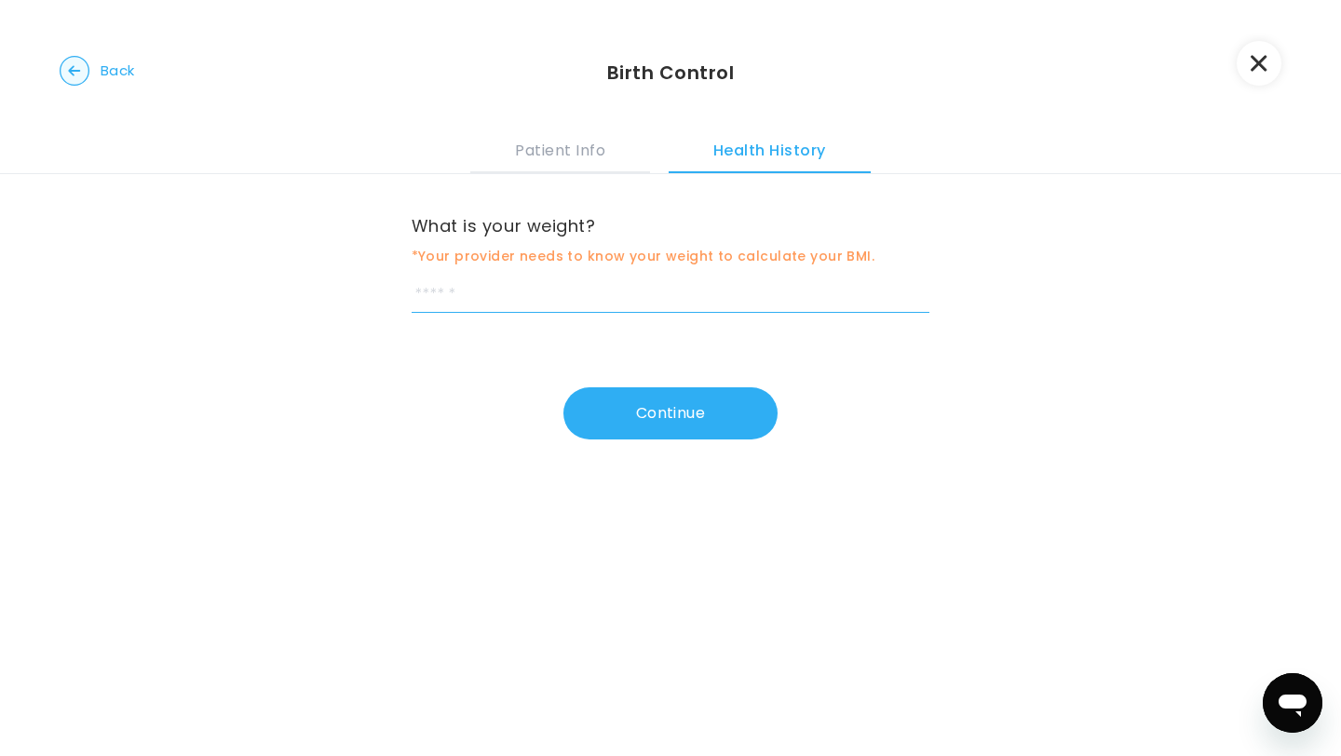
click at [698, 307] on input "weight" at bounding box center [670, 295] width 519 height 34
type input "***"
click at [704, 415] on button "Continue" at bounding box center [670, 413] width 214 height 52
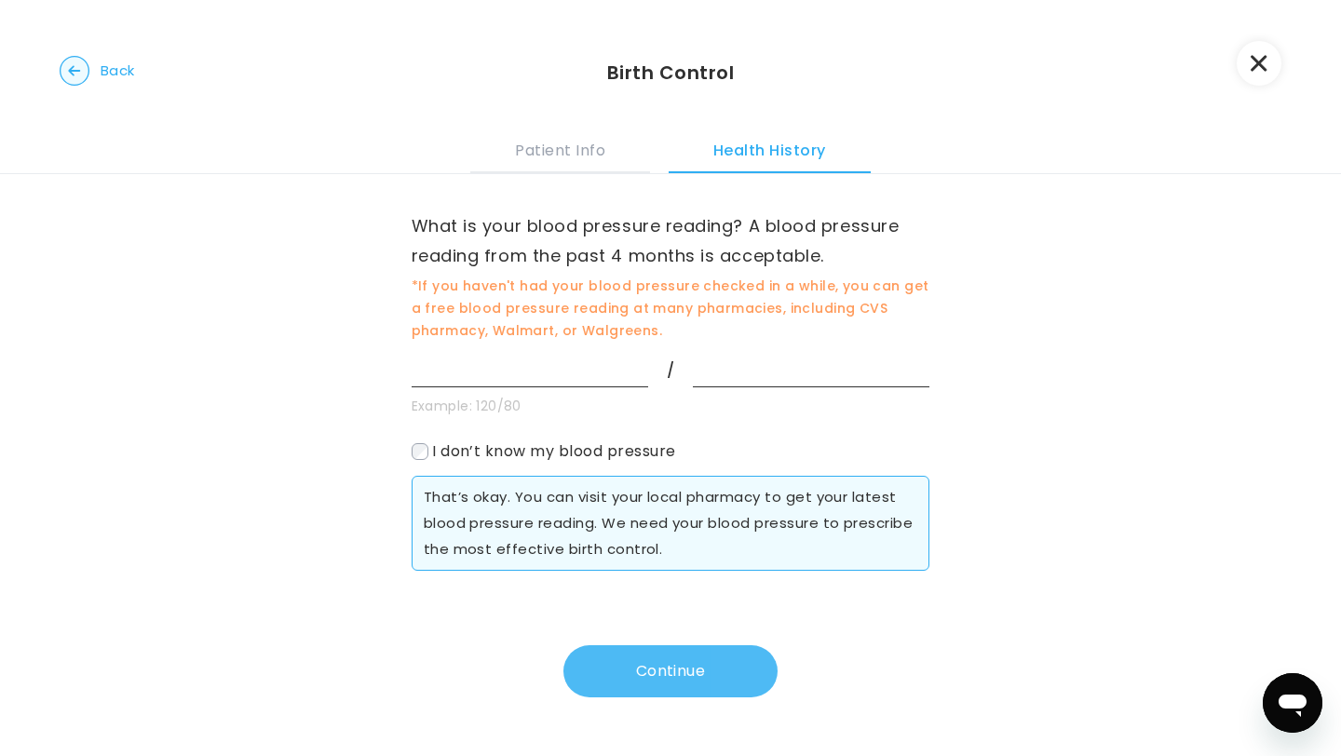
click at [628, 658] on button "Continue" at bounding box center [670, 671] width 214 height 52
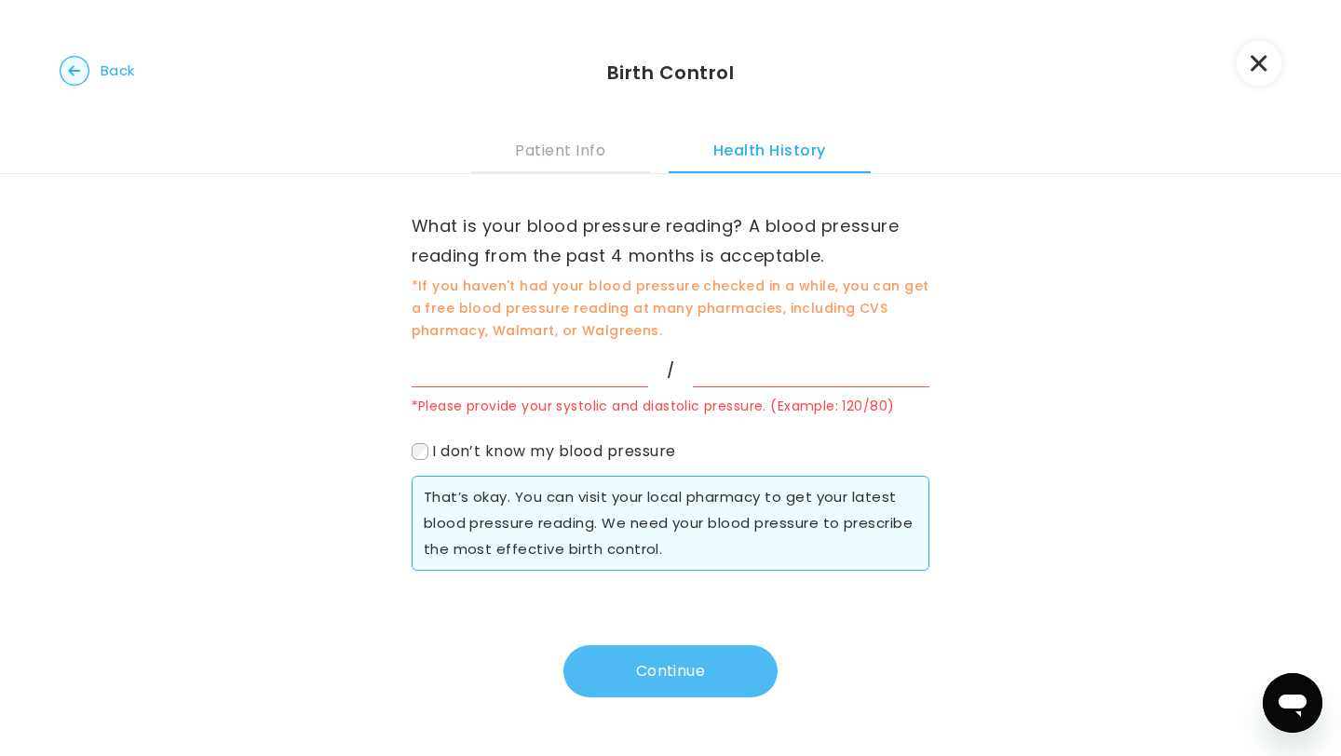
click at [587, 662] on button "Continue" at bounding box center [670, 671] width 214 height 52
click at [671, 692] on button "Continue" at bounding box center [670, 671] width 214 height 52
click at [1245, 78] on button "button" at bounding box center [1258, 63] width 45 height 45
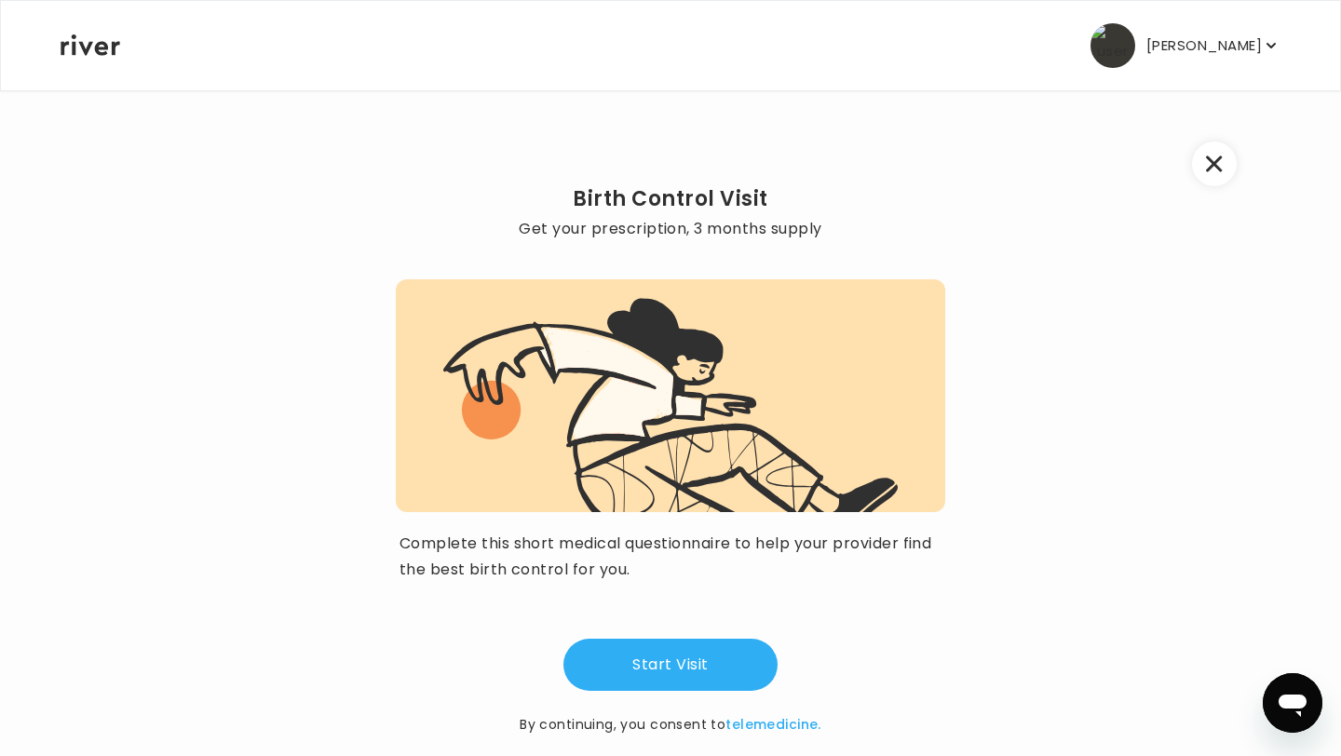
scroll to position [32, 0]
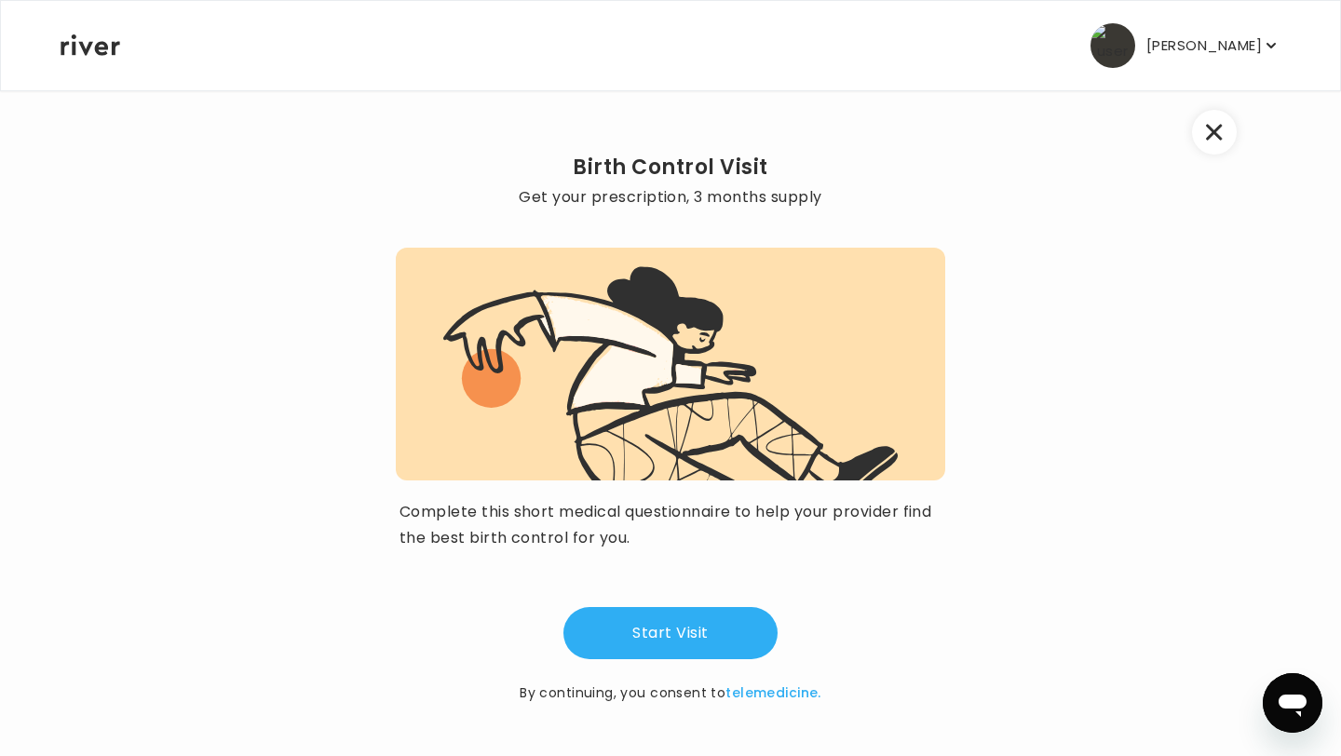
click at [1200, 142] on button "button" at bounding box center [1214, 132] width 45 height 45
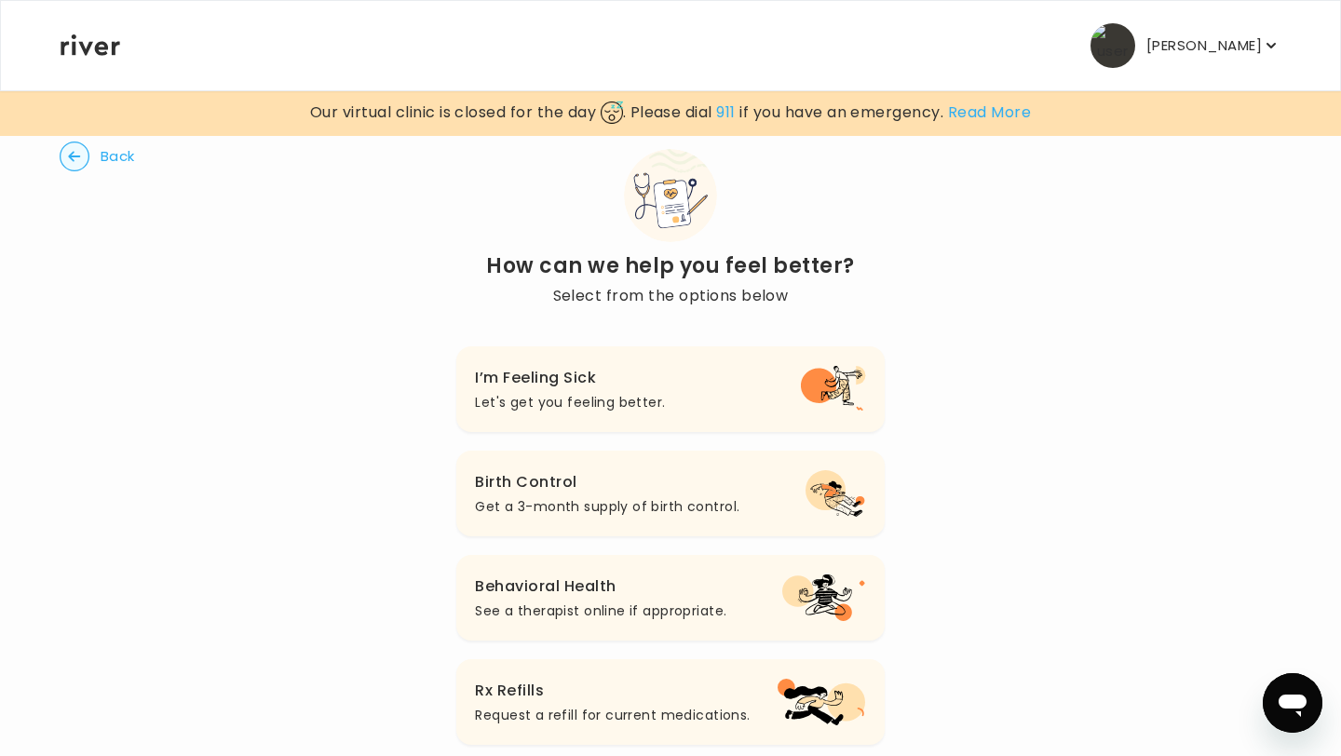
click at [115, 159] on span "Back" at bounding box center [118, 156] width 34 height 26
